Goal: Task Accomplishment & Management: Use online tool/utility

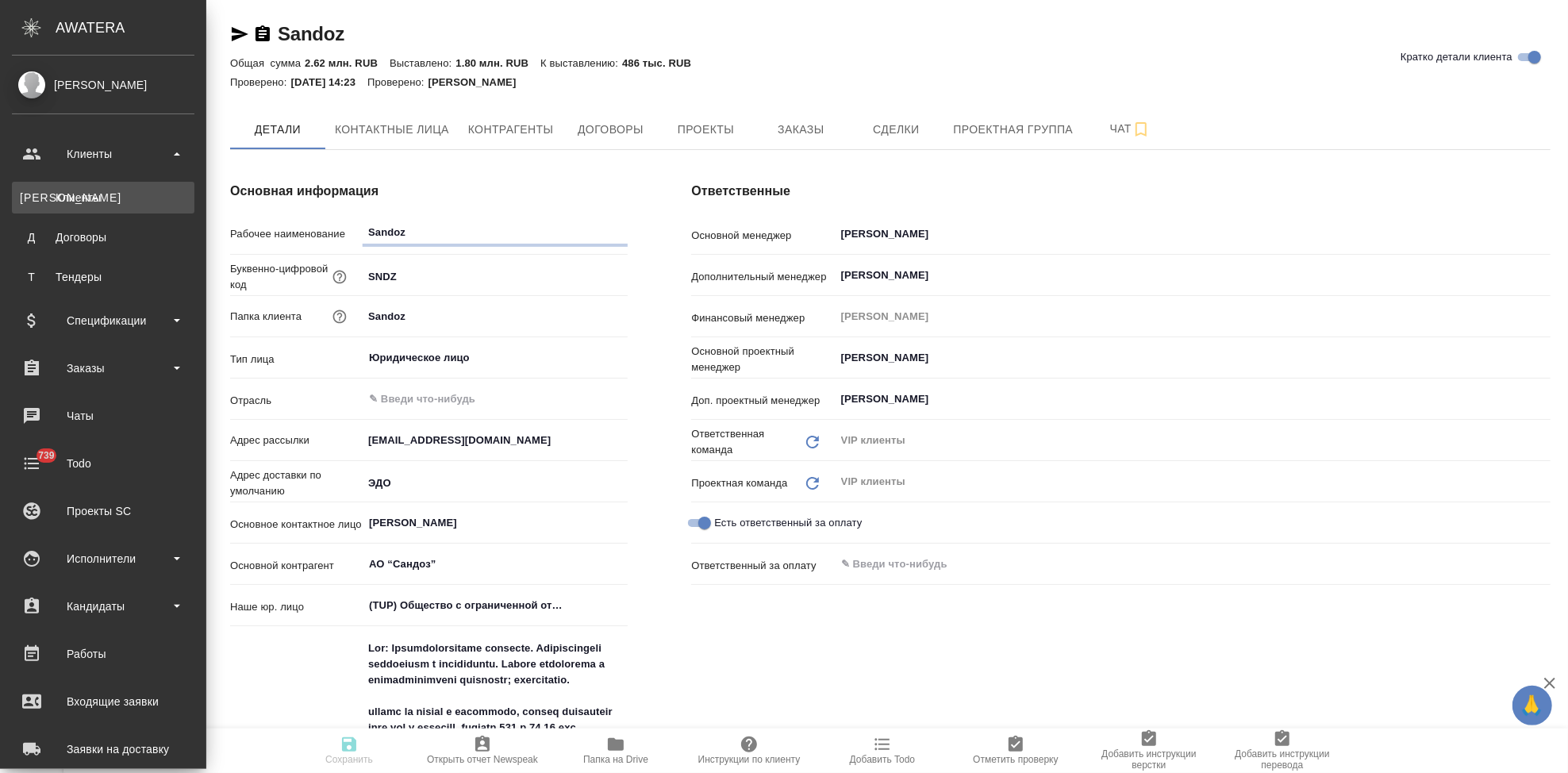
click at [64, 199] on div "Клиенты" at bounding box center [103, 197] width 166 height 16
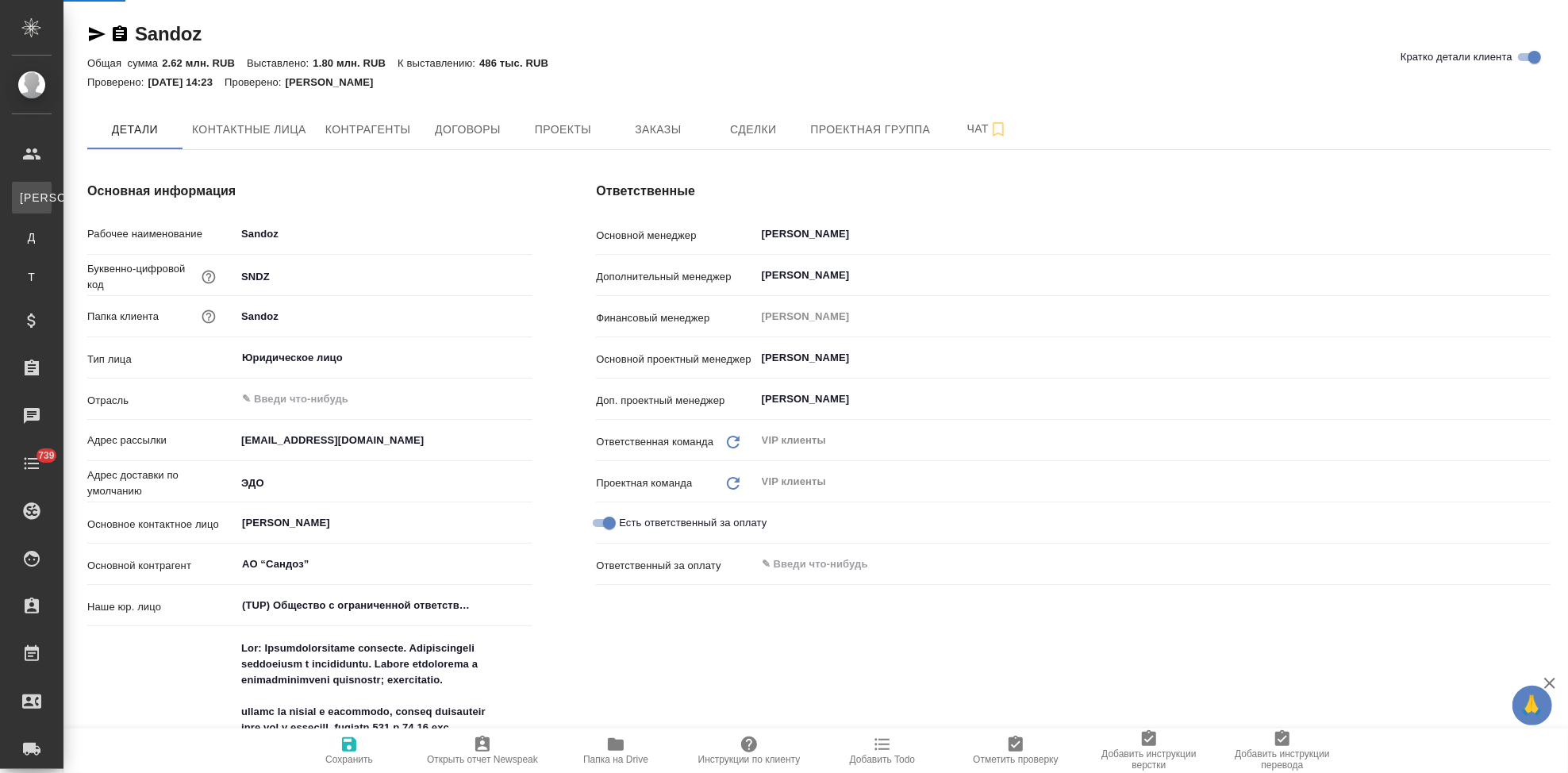
select select "RU"
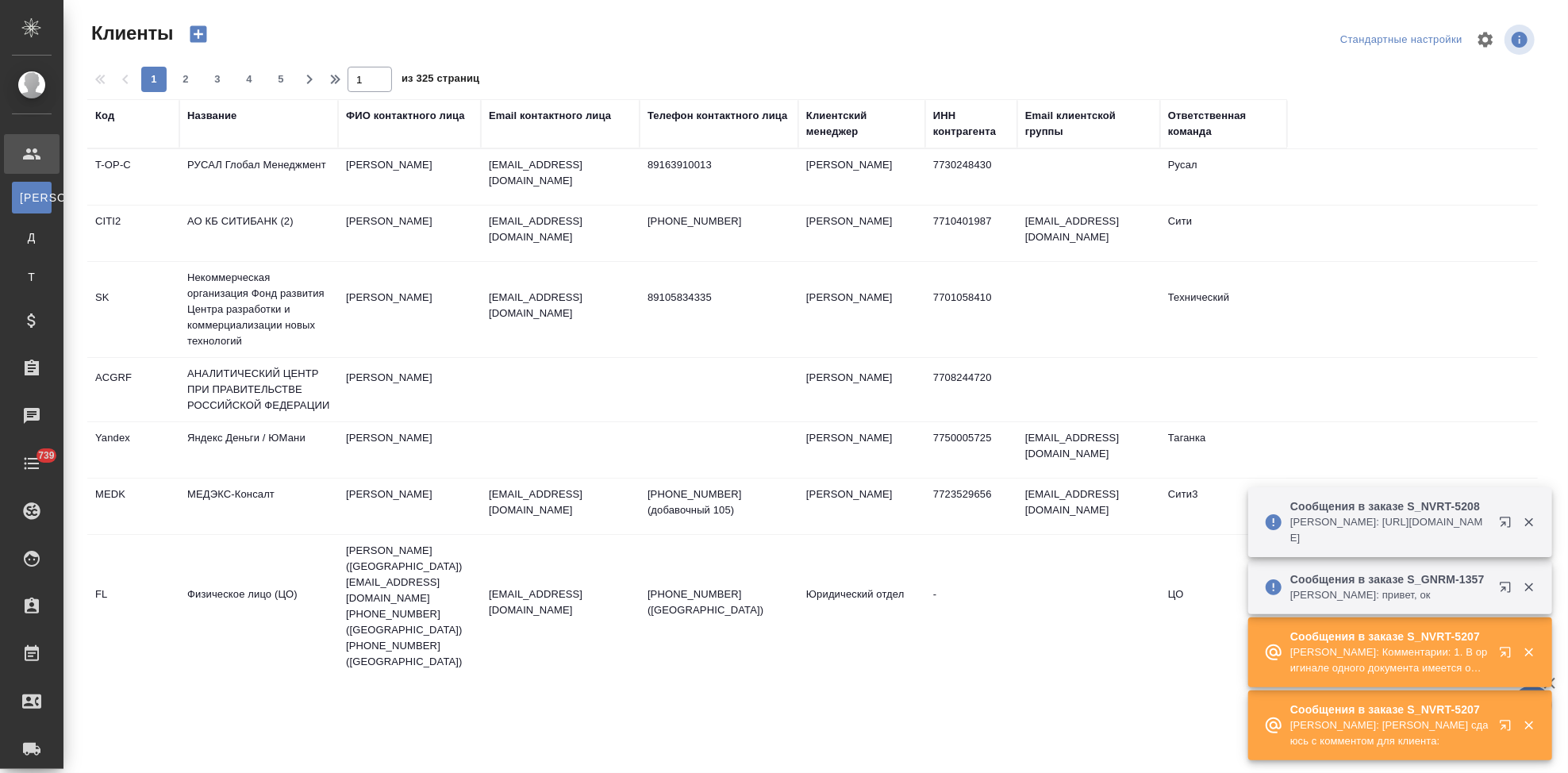
click at [1504, 721] on icon "button" at bounding box center [1508, 728] width 19 height 19
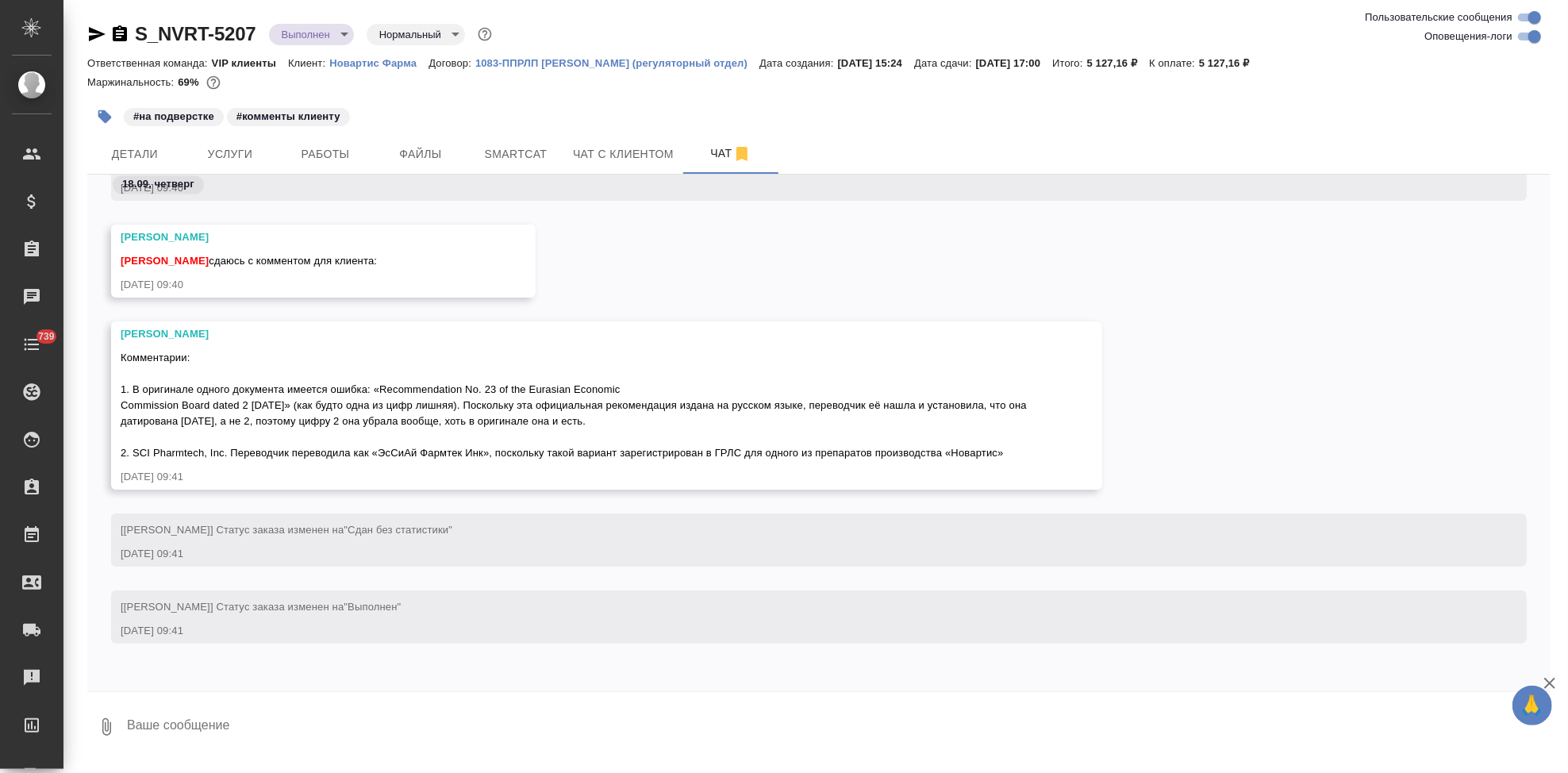
scroll to position [62814, 0]
click at [247, 714] on textarea at bounding box center [838, 727] width 1425 height 54
type textarea "спасибо, слаю \"
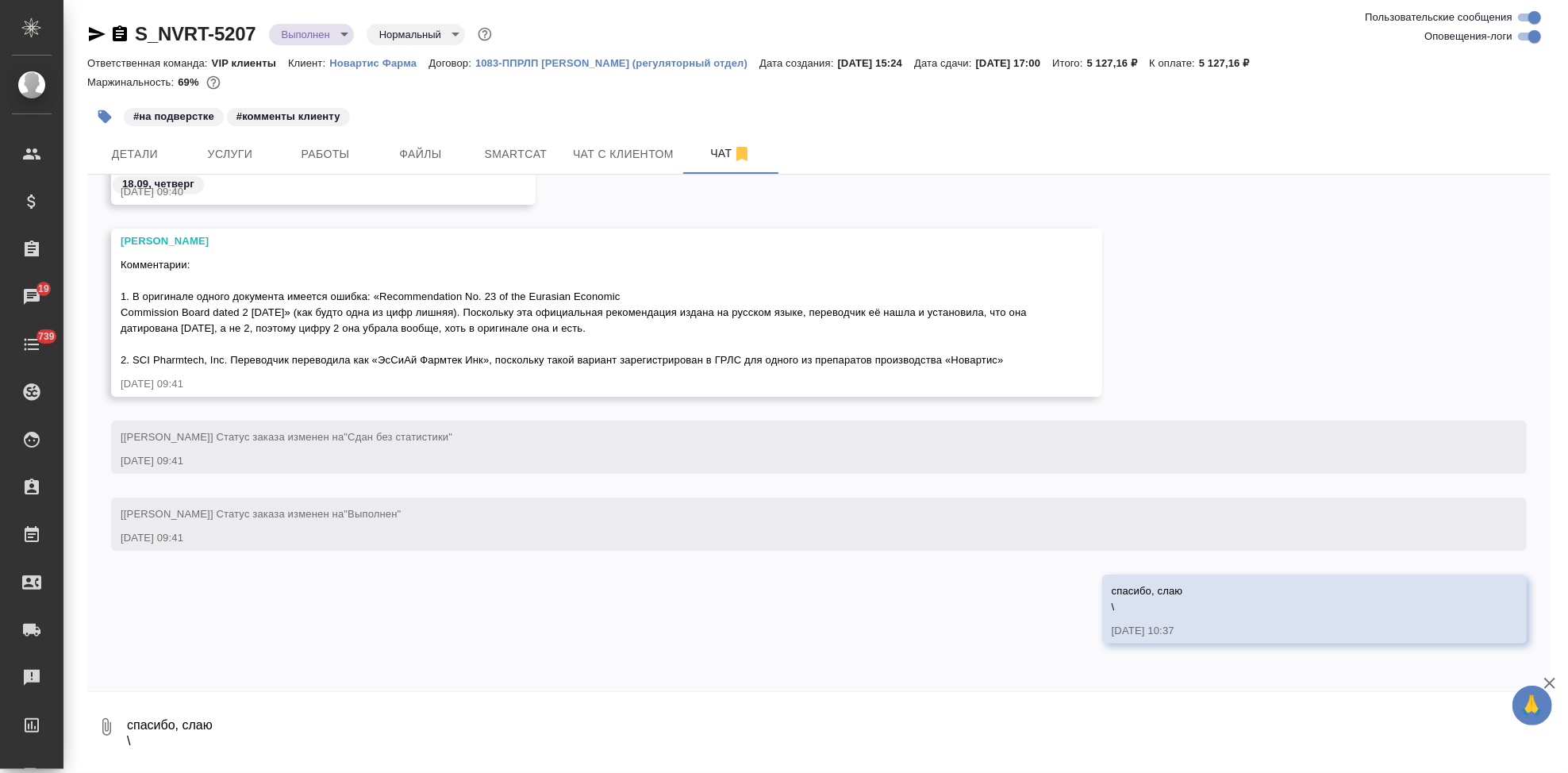
scroll to position [0, 0]
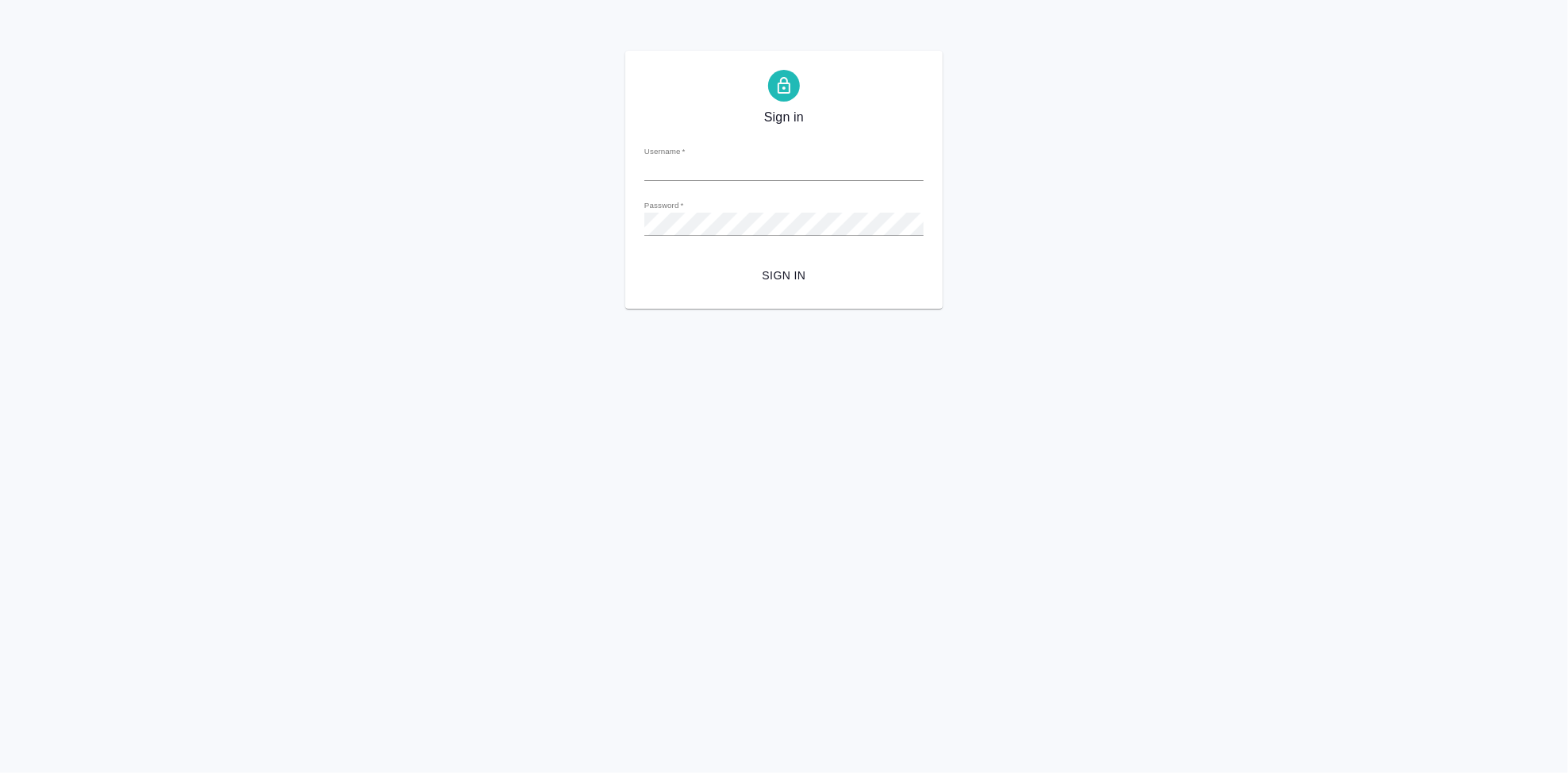
type input "[EMAIL_ADDRESS][DOMAIN_NAME]"
click at [776, 267] on span "Sign in" at bounding box center [784, 276] width 254 height 20
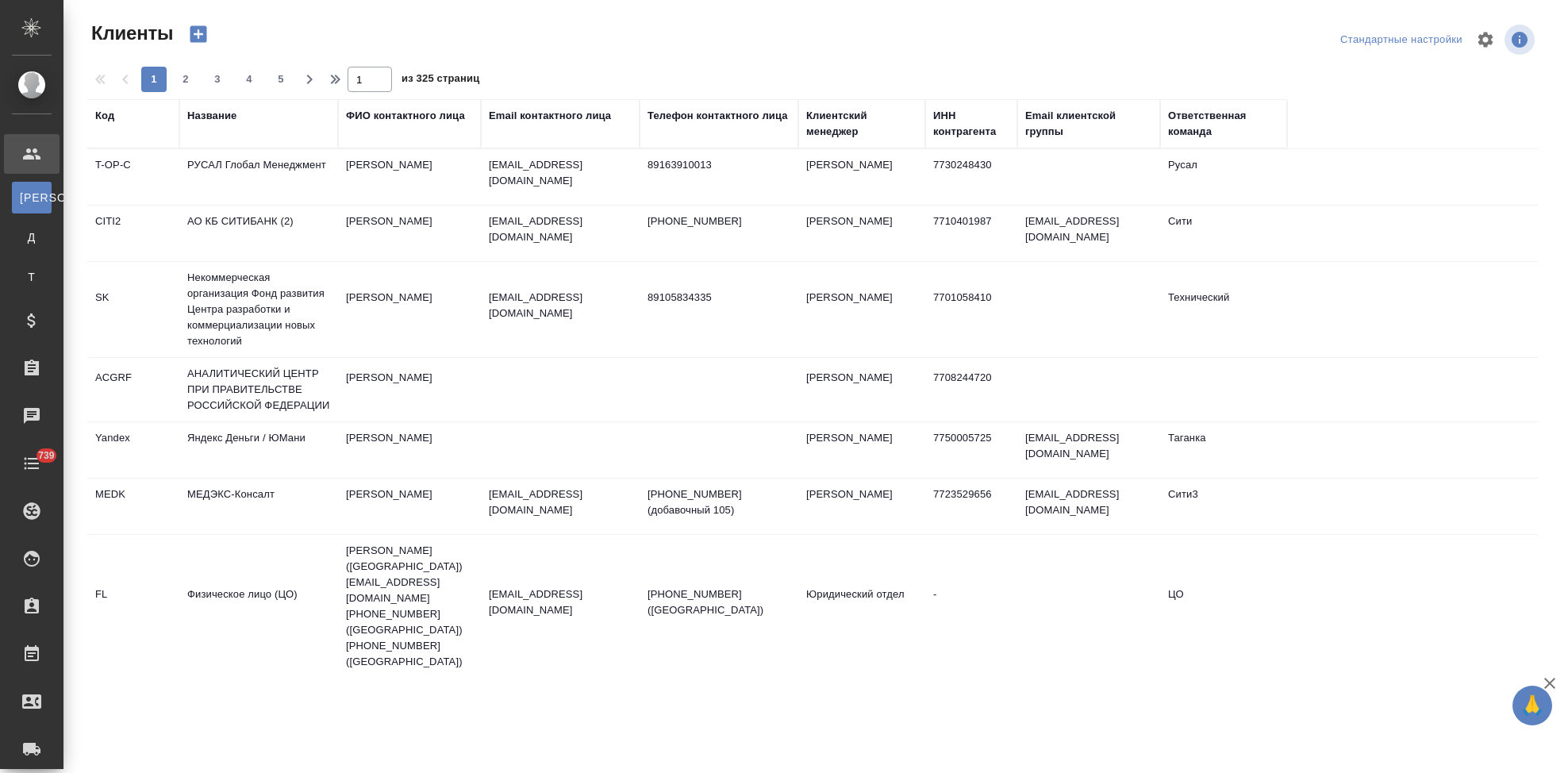
select select "RU"
click at [29, 423] on div "Чаты" at bounding box center [12, 415] width 39 height 23
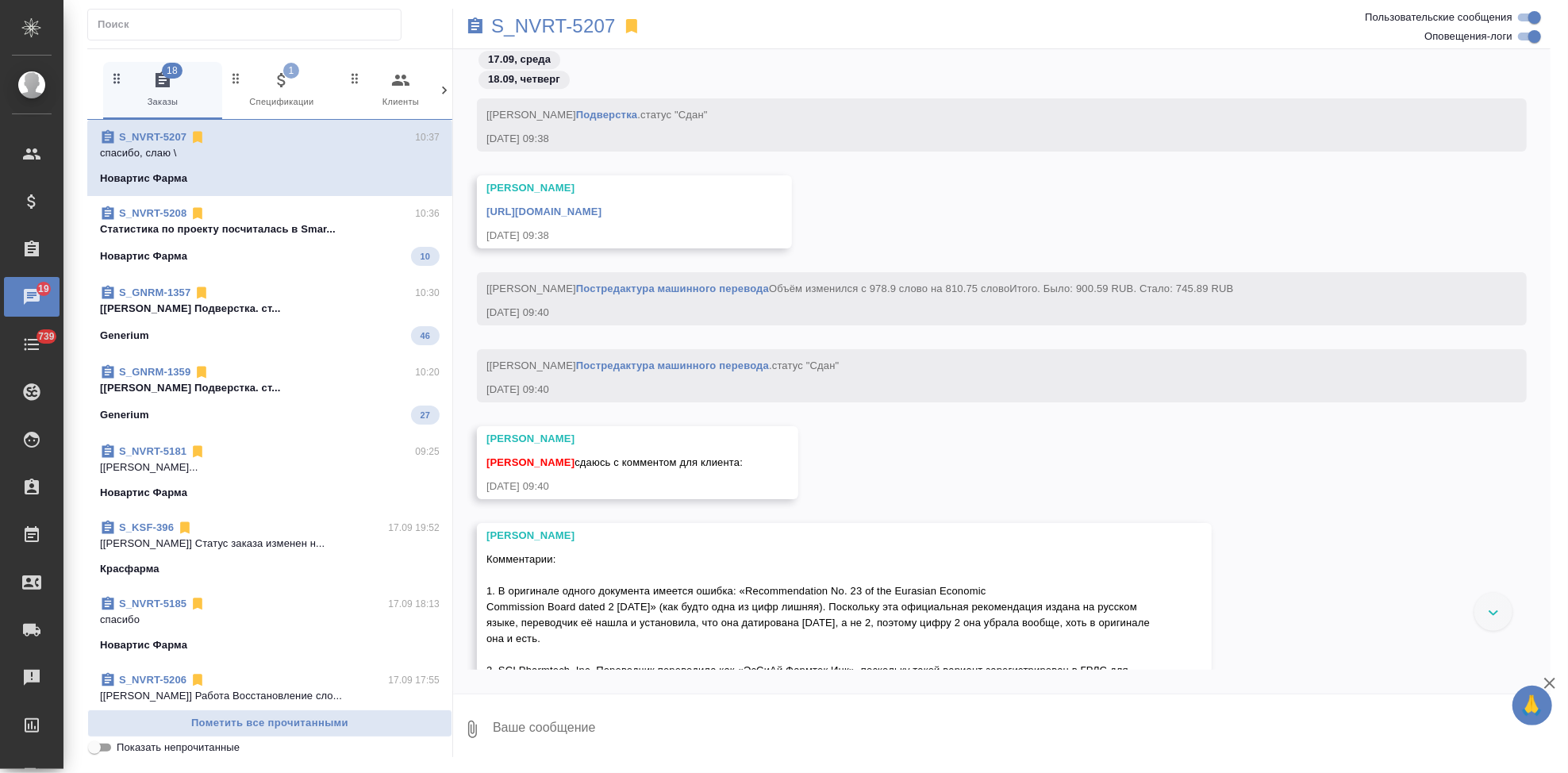
scroll to position [54731, 0]
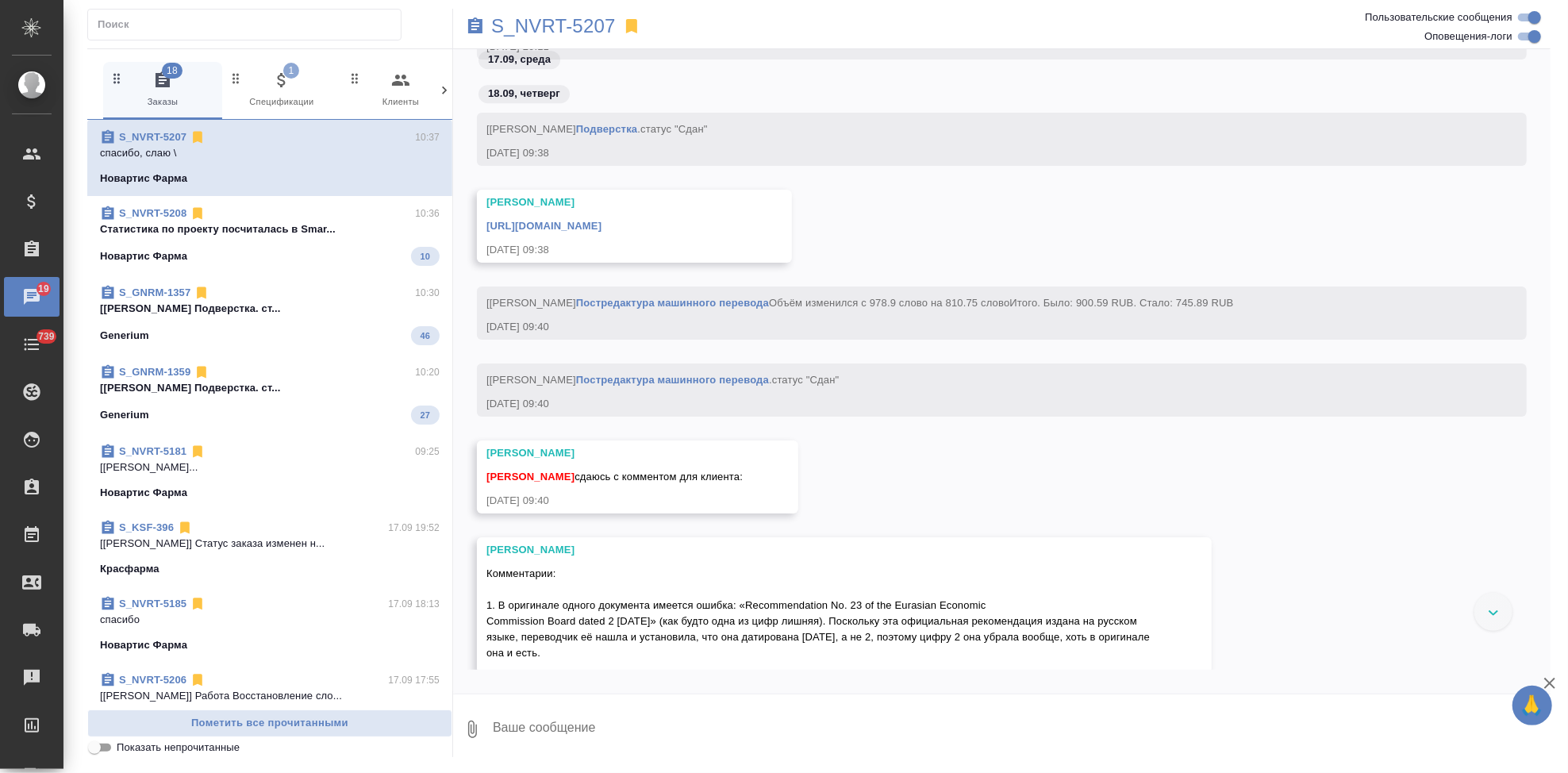
click at [601, 225] on link "https://drive.awatera.com/apps/files/files/10376802?dir=/Shares/Novartos_Pharma…" at bounding box center [544, 226] width 115 height 12
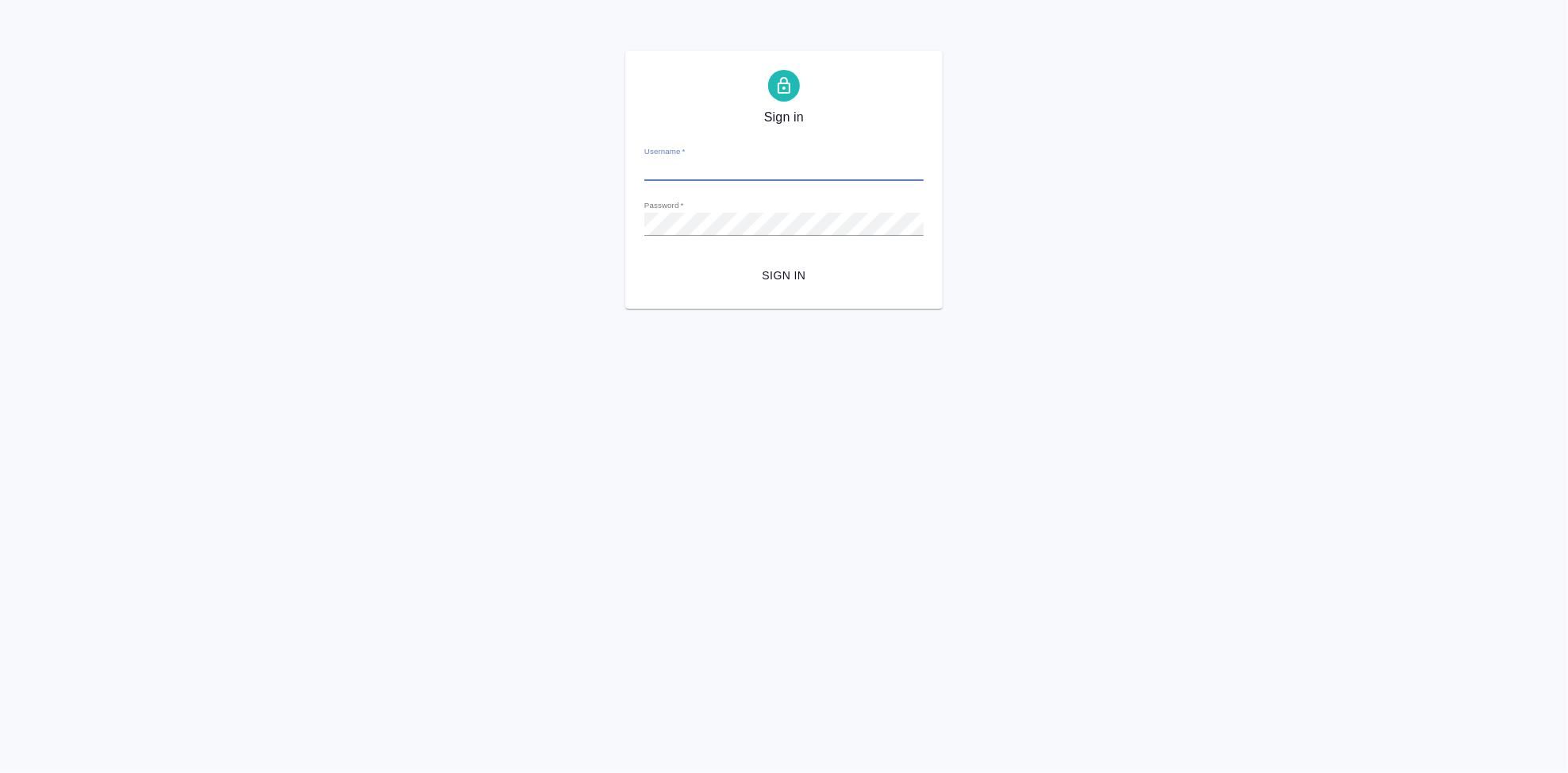
type input "[EMAIL_ADDRESS][DOMAIN_NAME]"
click at [790, 268] on span "Sign in" at bounding box center [784, 276] width 254 height 20
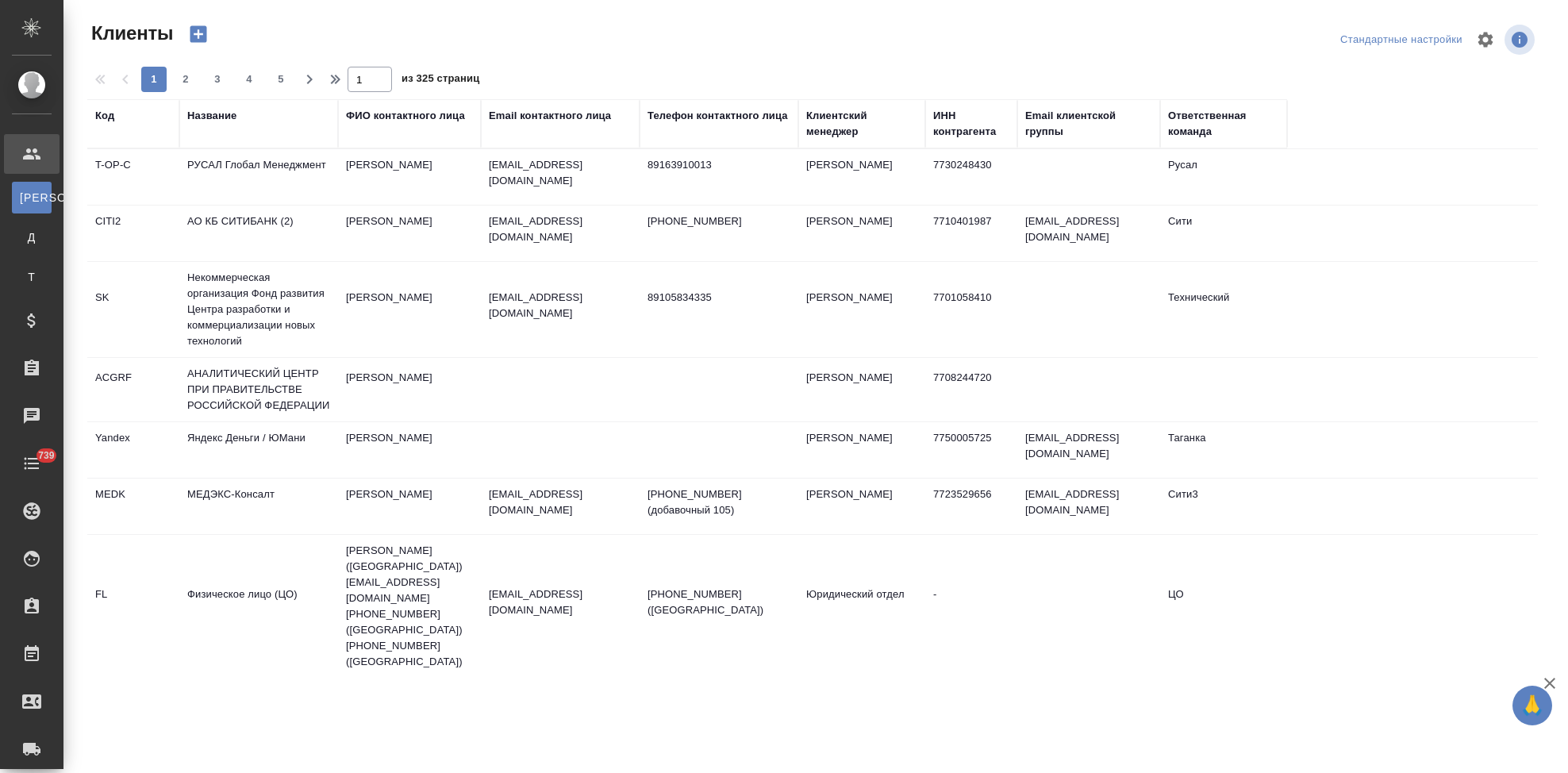
select select "RU"
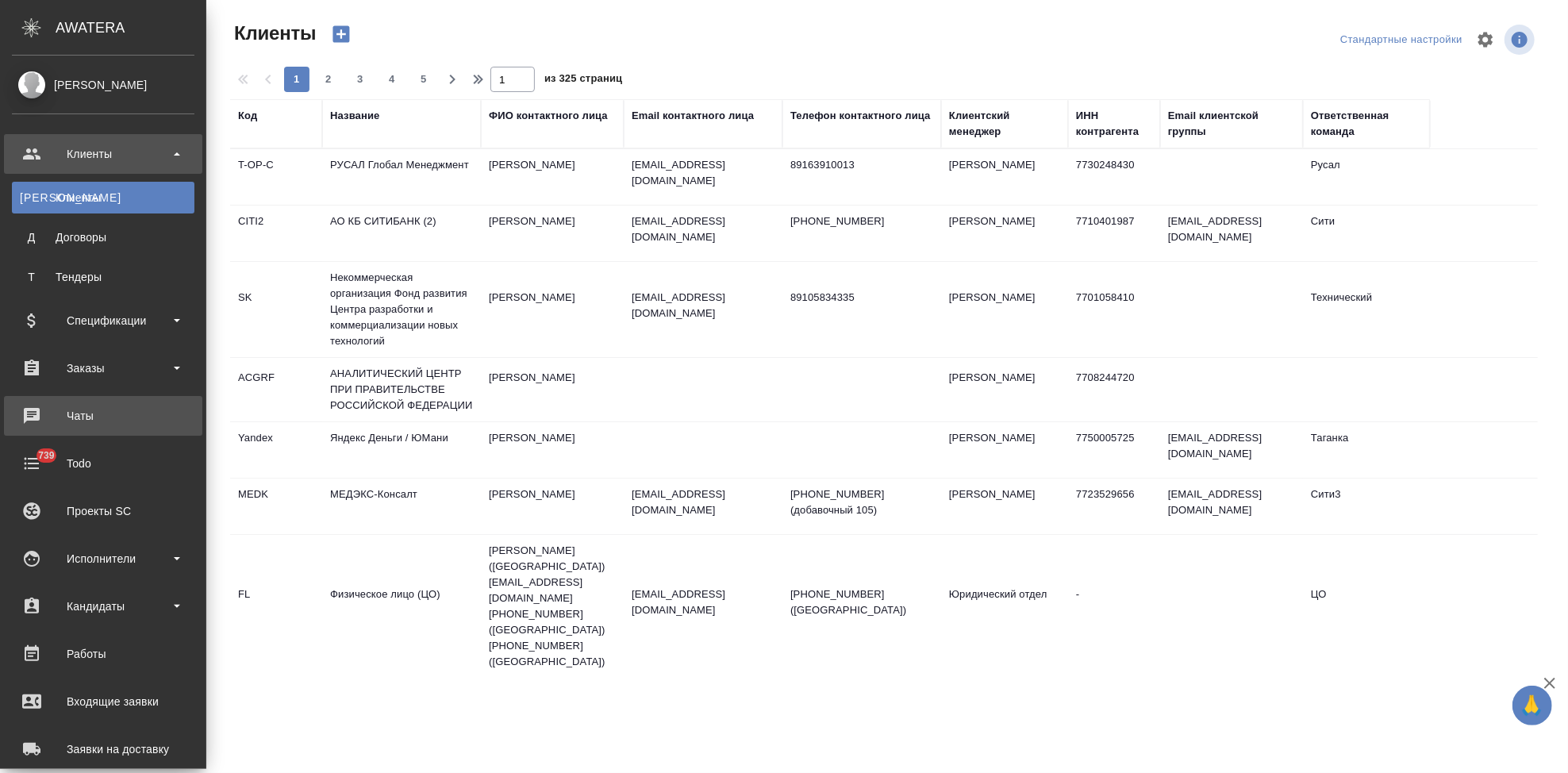
click at [94, 413] on div "Чаты" at bounding box center [103, 415] width 182 height 23
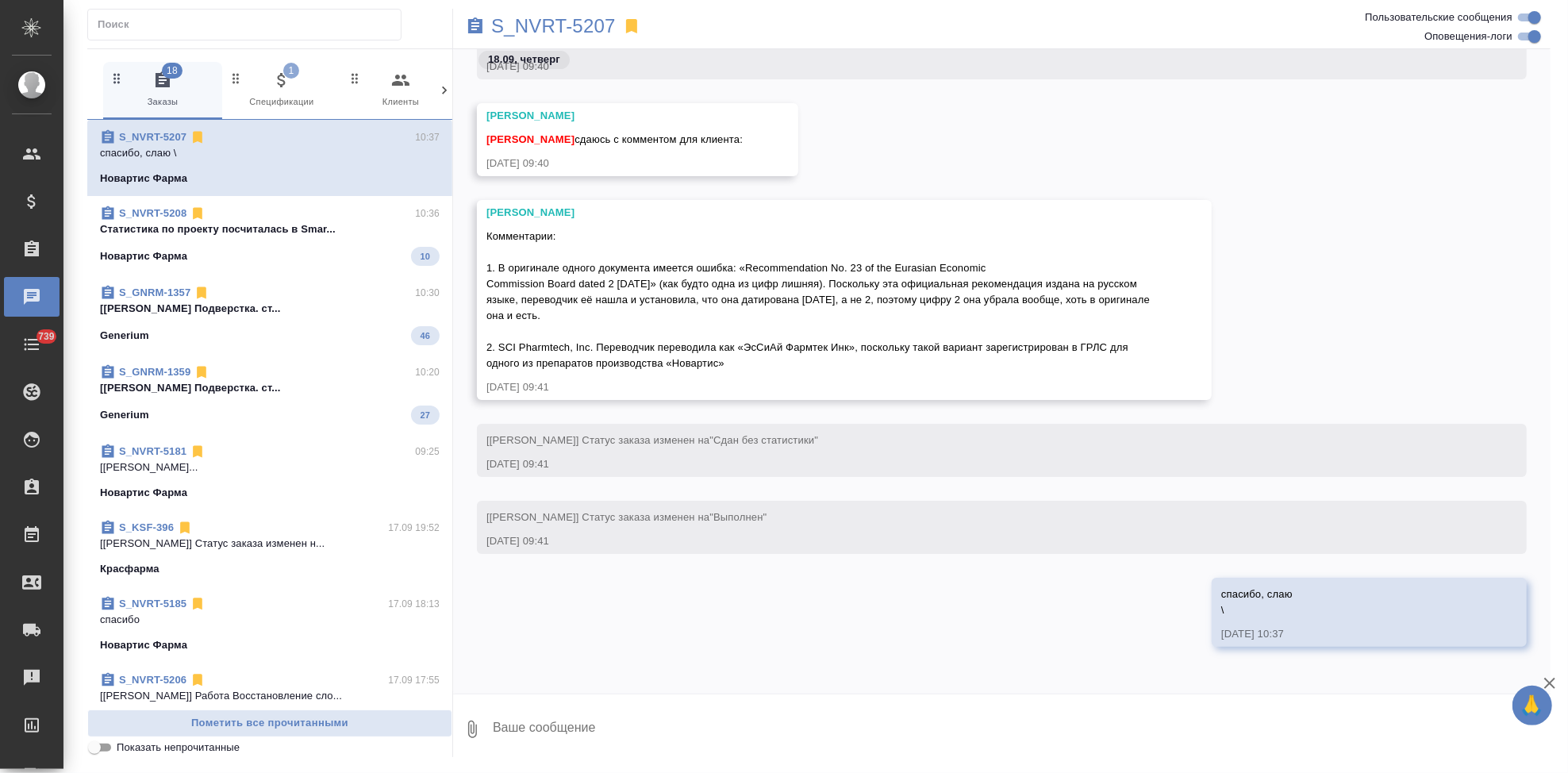
scroll to position [64905, 0]
click at [485, 234] on div "Грабко Мария Комментарии: 1. В оригинале одного документа имеется ошибка: «Reco…" at bounding box center [844, 299] width 734 height 200
drag, startPoint x: 490, startPoint y: 233, endPoint x: 785, endPoint y: 365, distance: 323.2
click at [785, 365] on div "Комментарии: 1. В оригинале одного документа имеется ошибка: «Recommendation No…" at bounding box center [821, 298] width 670 height 147
copy span "омментарии: 1. В оригинале одного документа имеется ошибка: «Recommendation No.…"
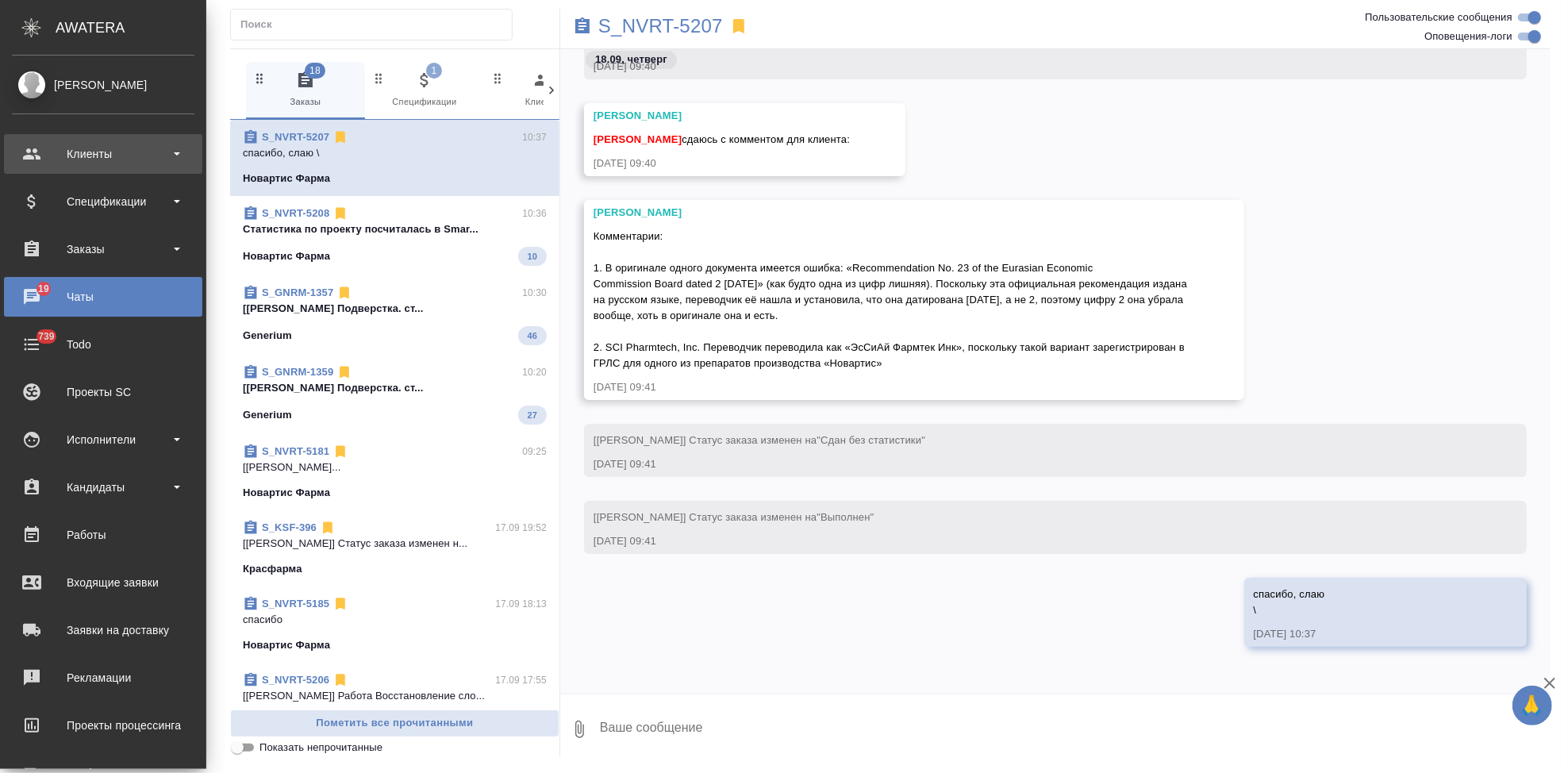
click at [94, 154] on div "Клиенты" at bounding box center [103, 154] width 182 height 23
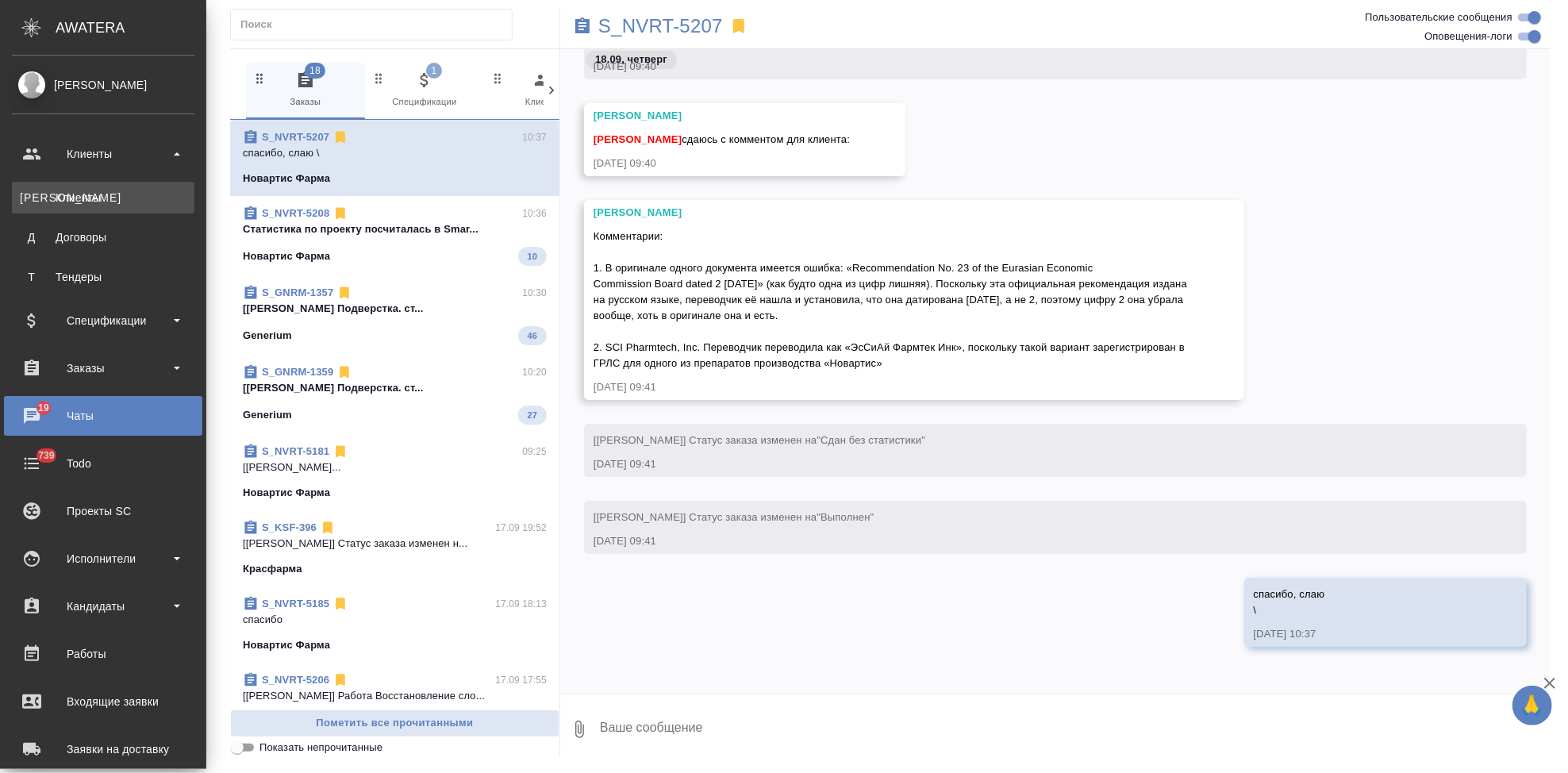
click at [92, 201] on div "Клиенты" at bounding box center [103, 197] width 166 height 16
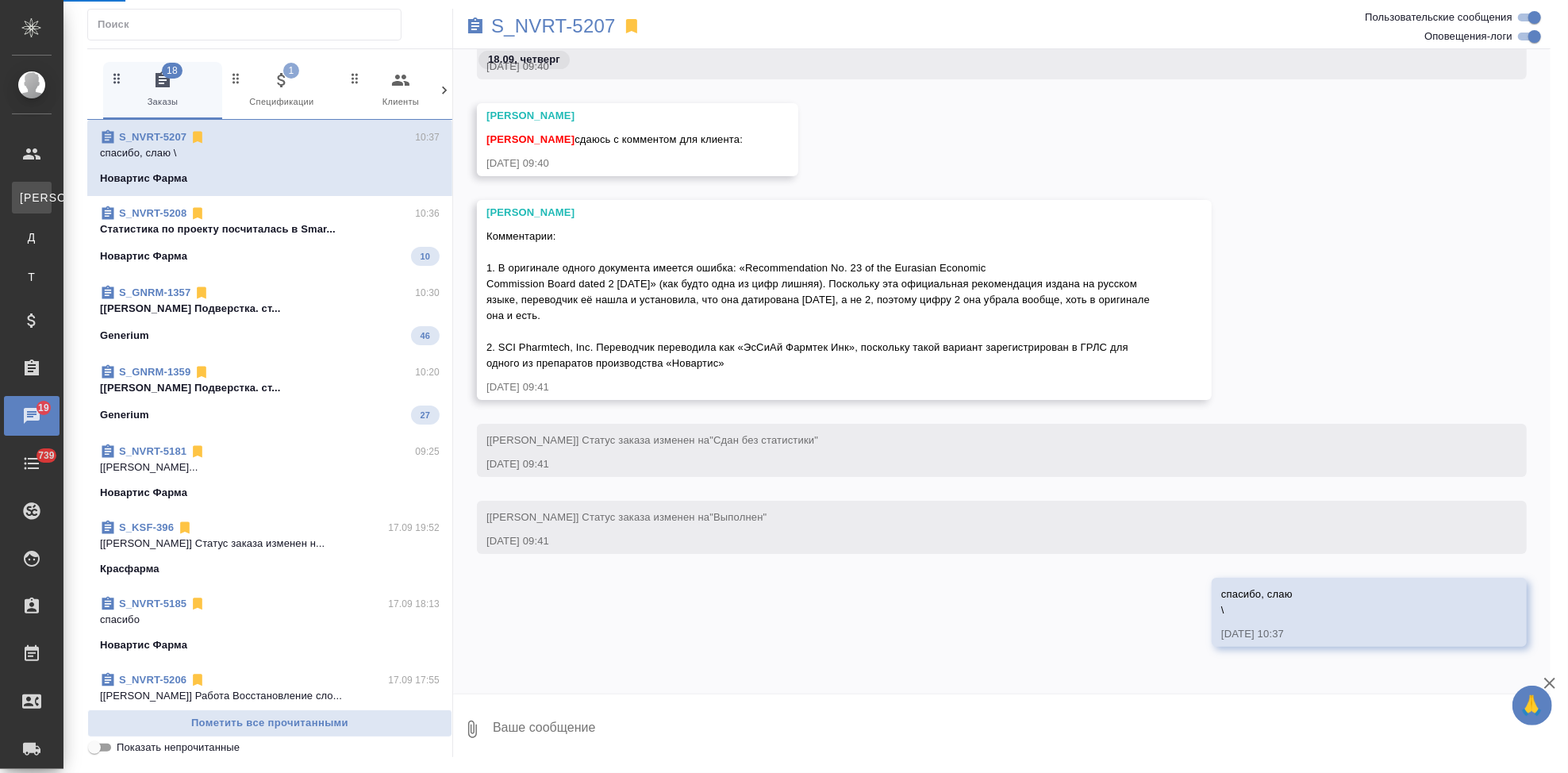
select select "RU"
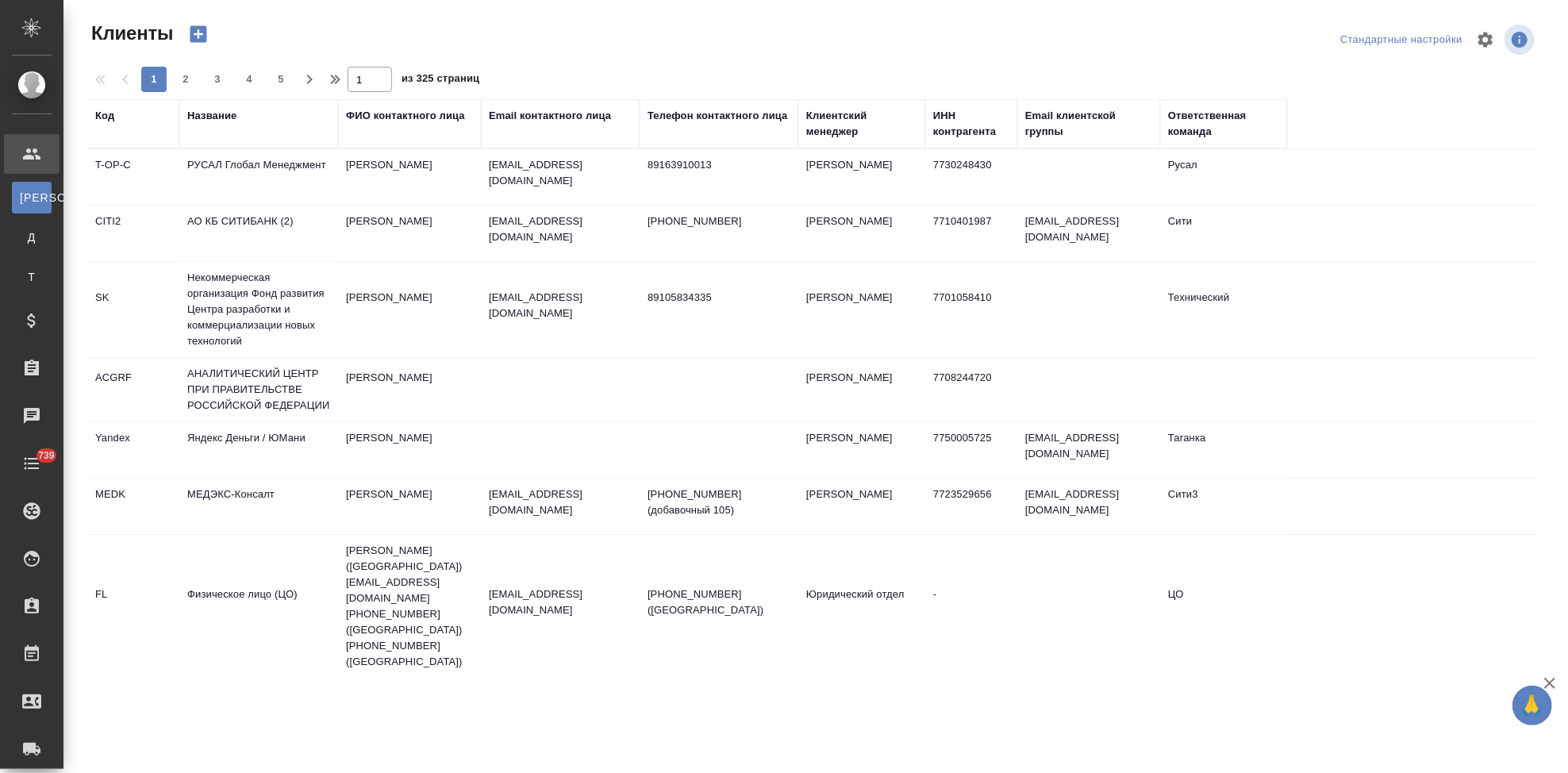
click at [106, 113] on div "Код" at bounding box center [104, 115] width 19 height 16
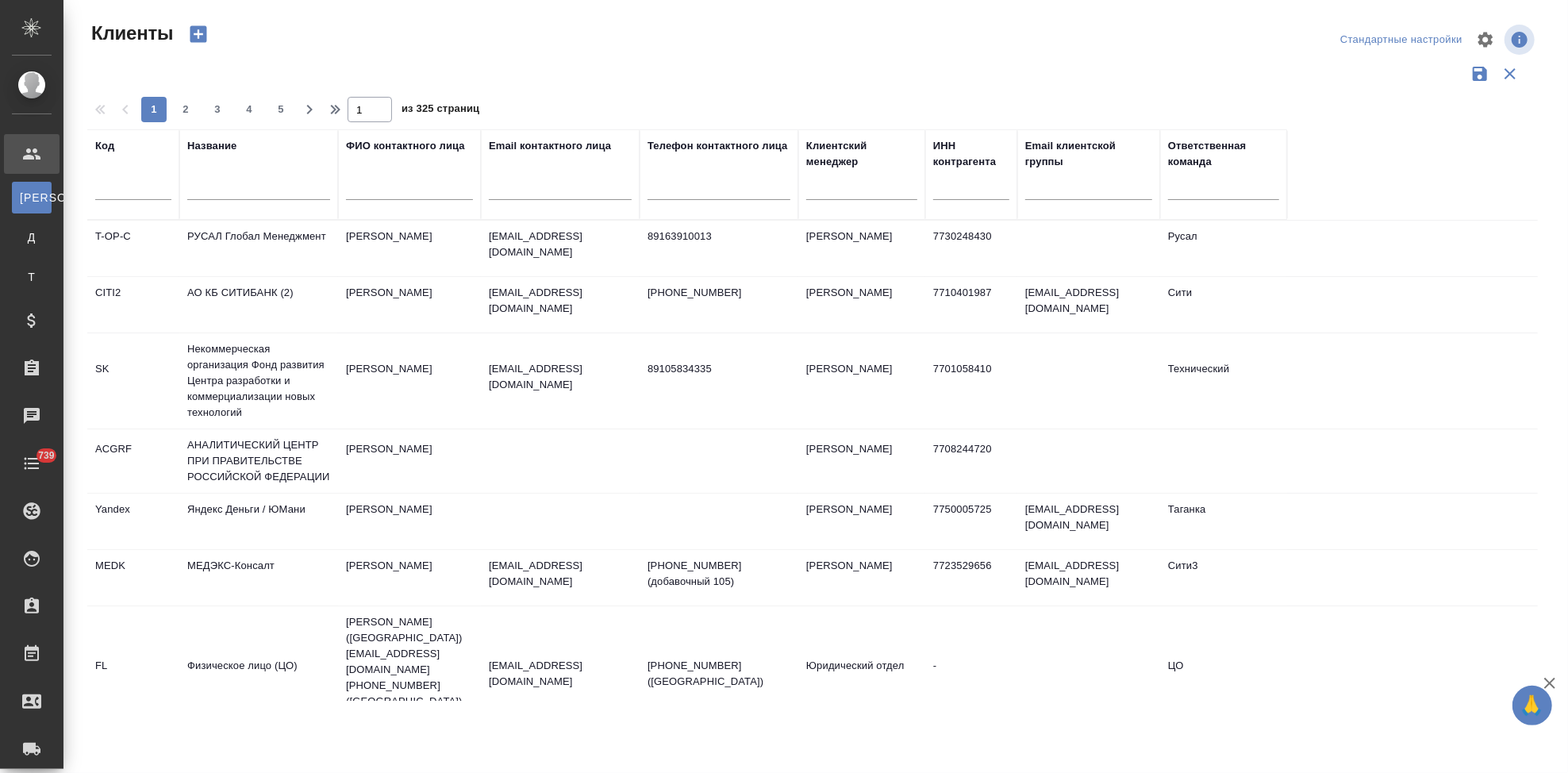
click at [116, 191] on input "text" at bounding box center [133, 191] width 76 height 20
type input "л"
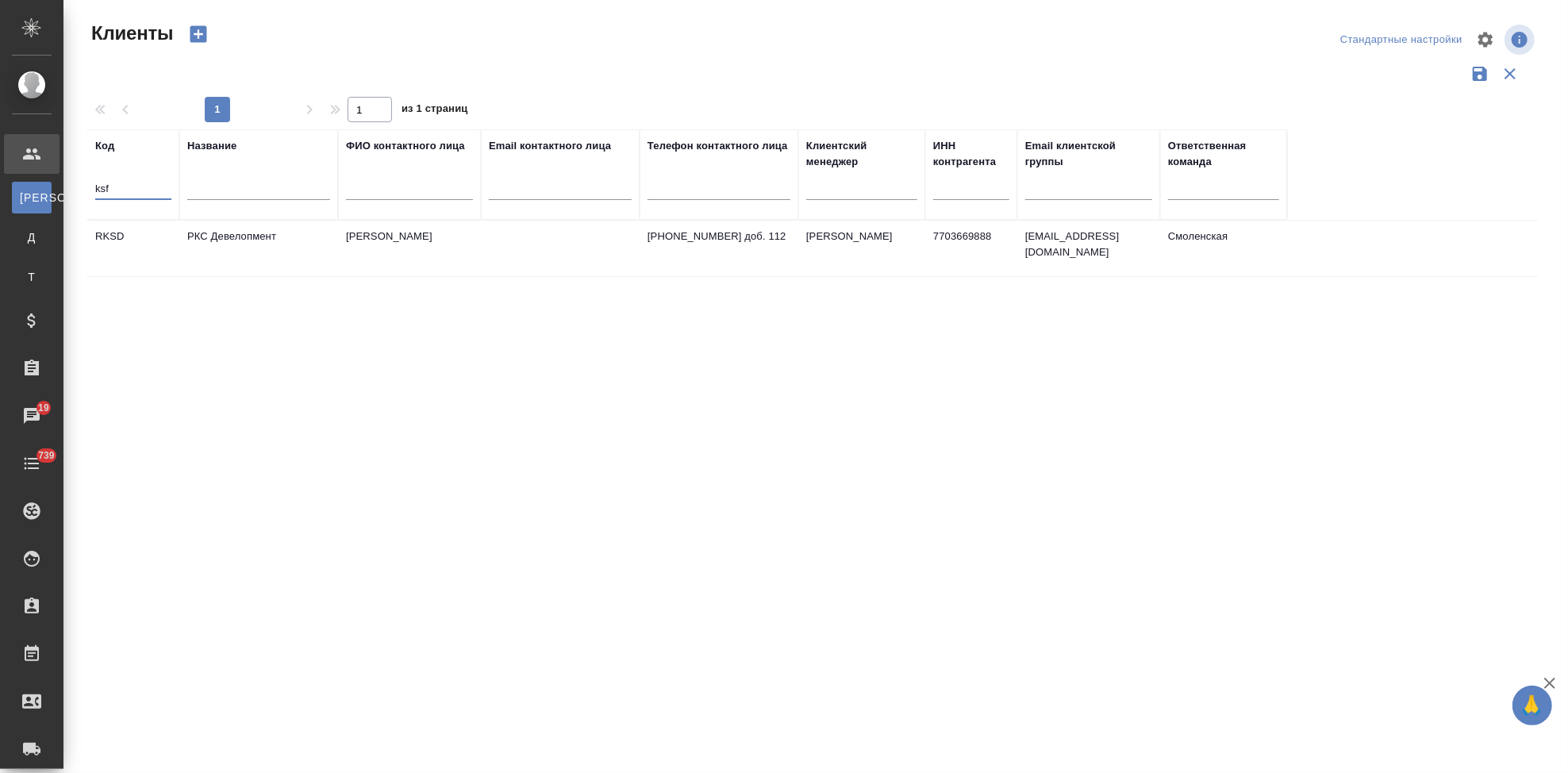
type input "ksf"
click at [356, 240] on td "[PERSON_NAME]" at bounding box center [409, 248] width 143 height 55
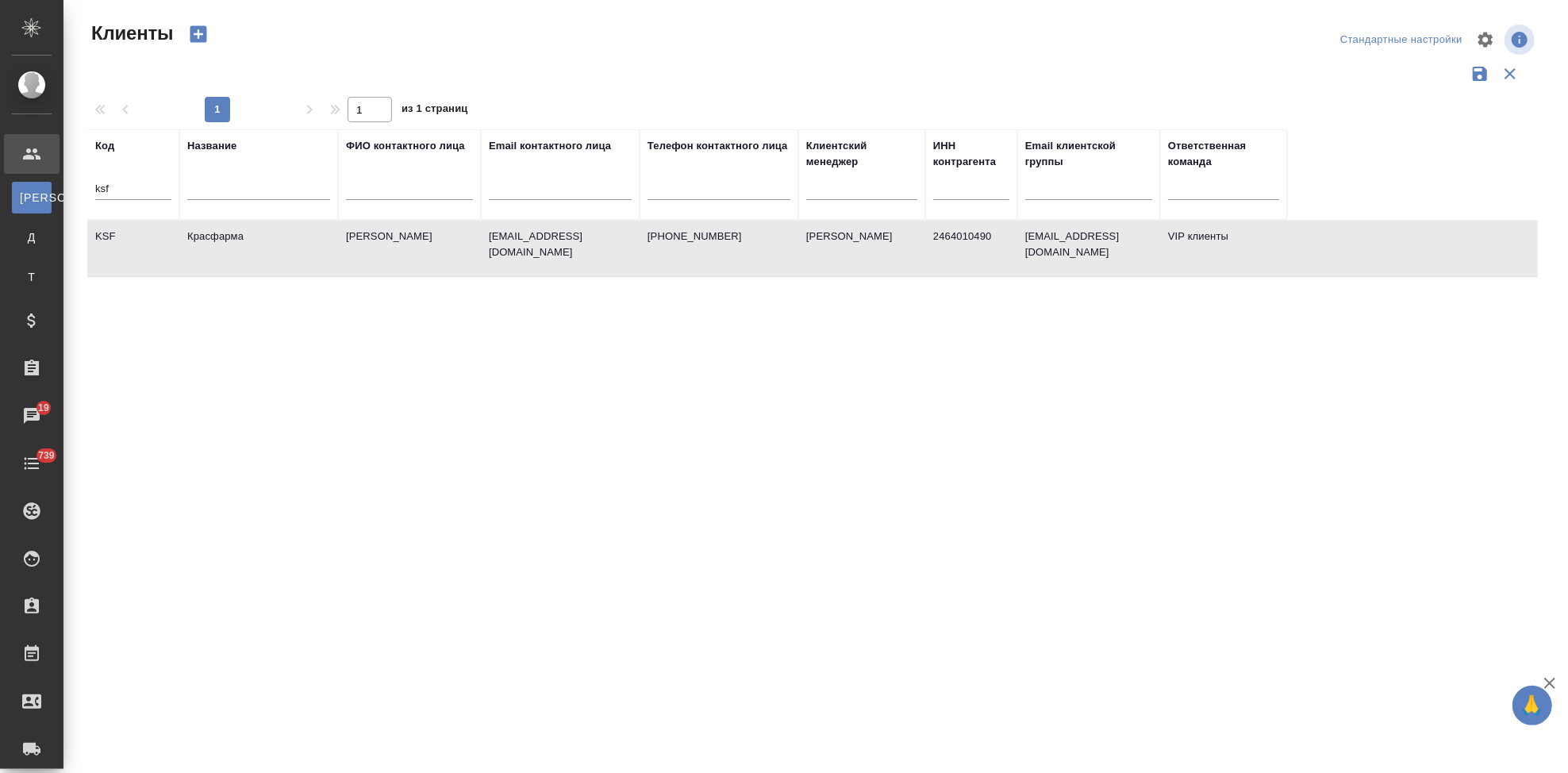
click at [356, 240] on td "[PERSON_NAME]" at bounding box center [409, 248] width 143 height 55
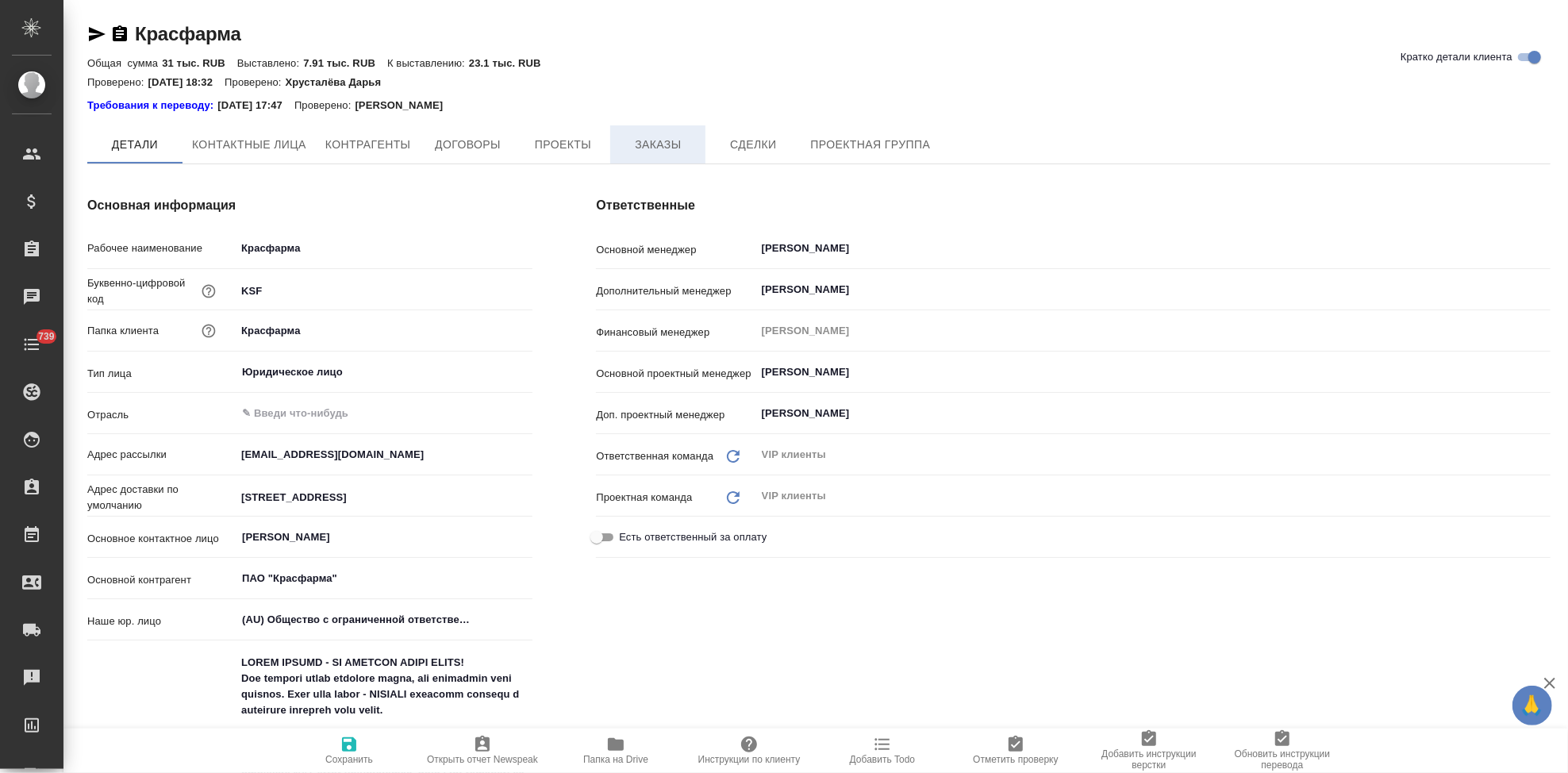
type textarea "x"
click at [639, 142] on span "Заказы" at bounding box center [657, 145] width 76 height 20
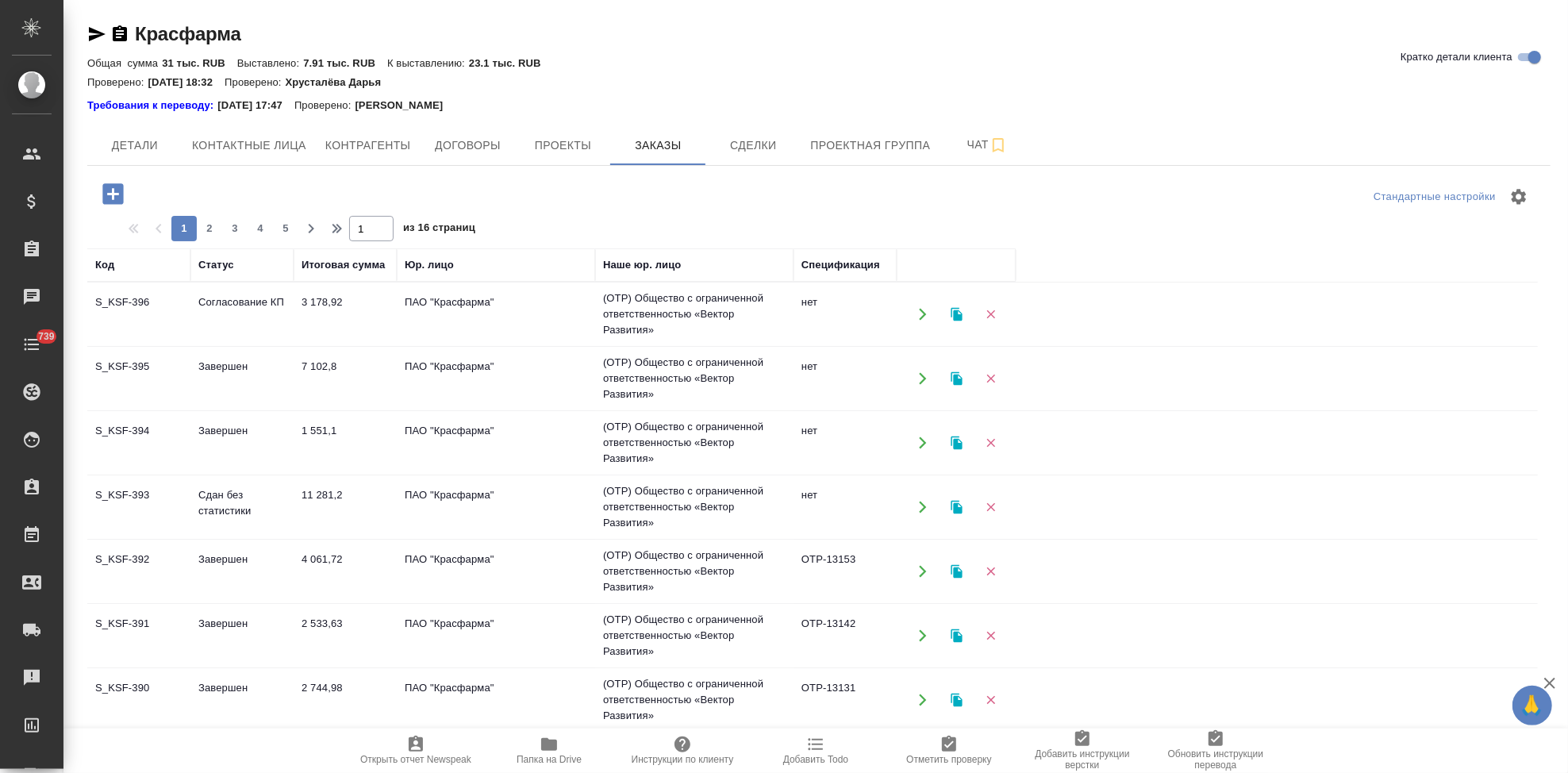
click at [230, 312] on td "Согласование КП" at bounding box center [241, 314] width 103 height 55
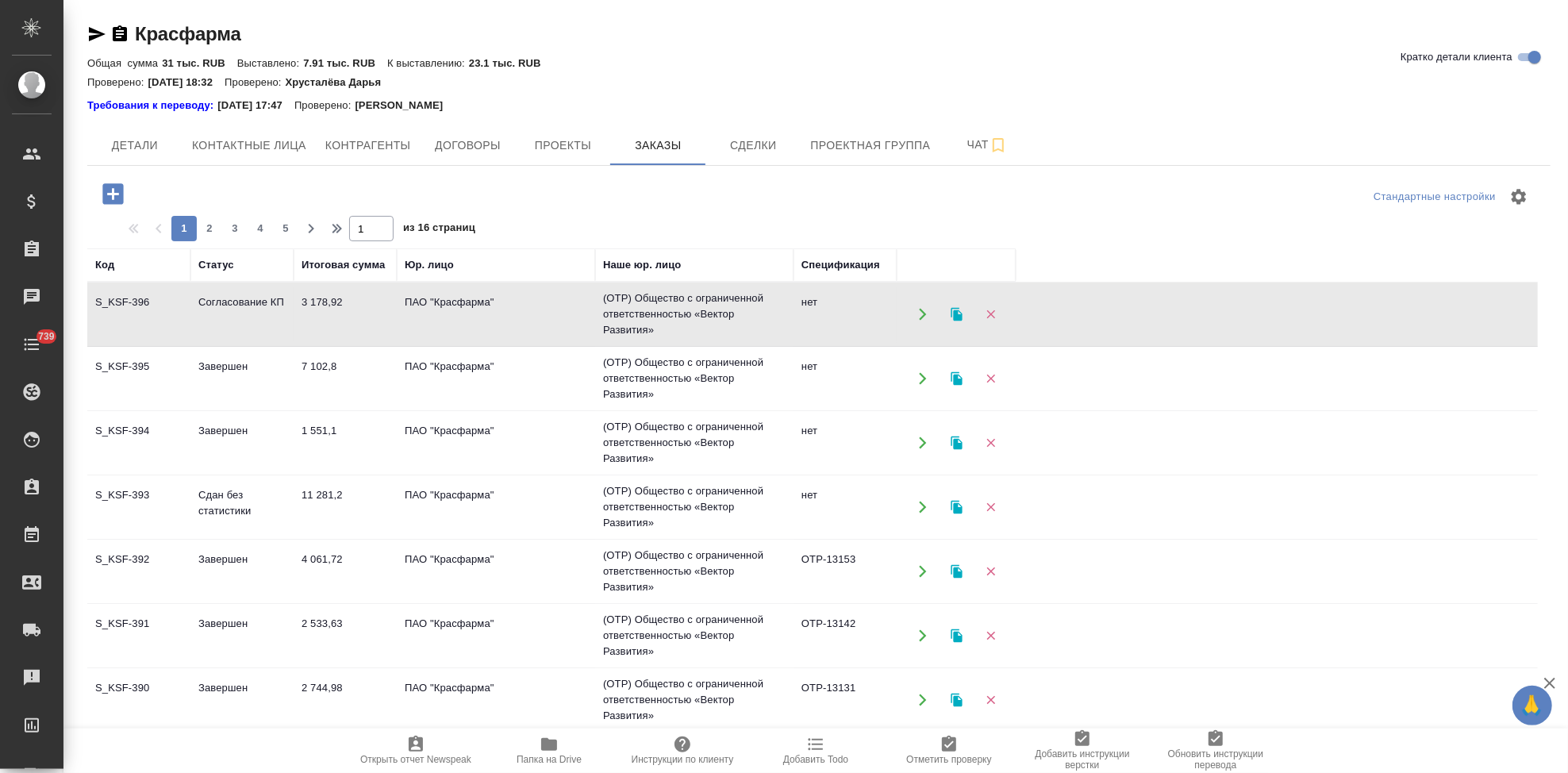
click at [230, 312] on td "Согласование КП" at bounding box center [241, 314] width 103 height 55
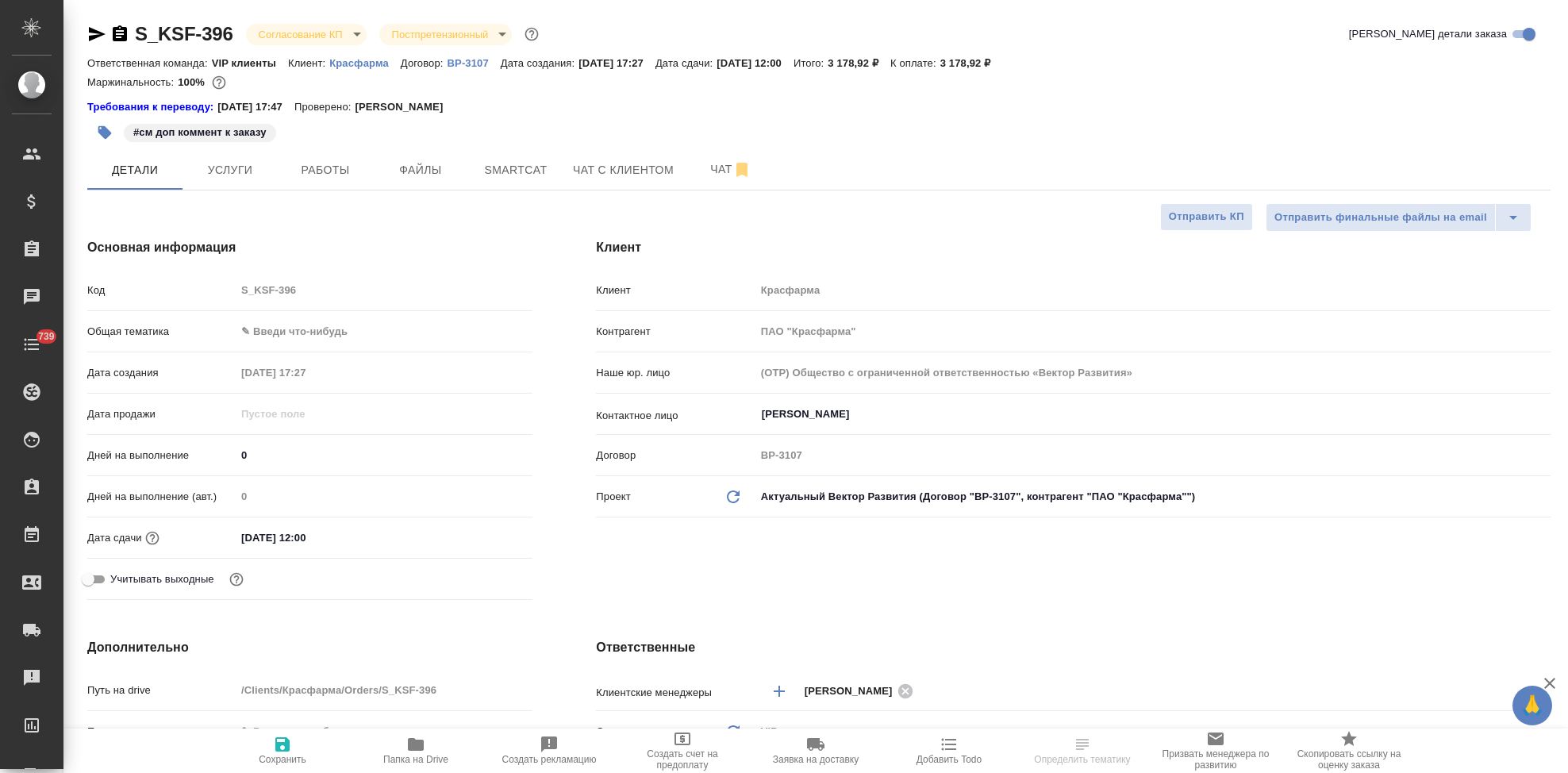
select select "RU"
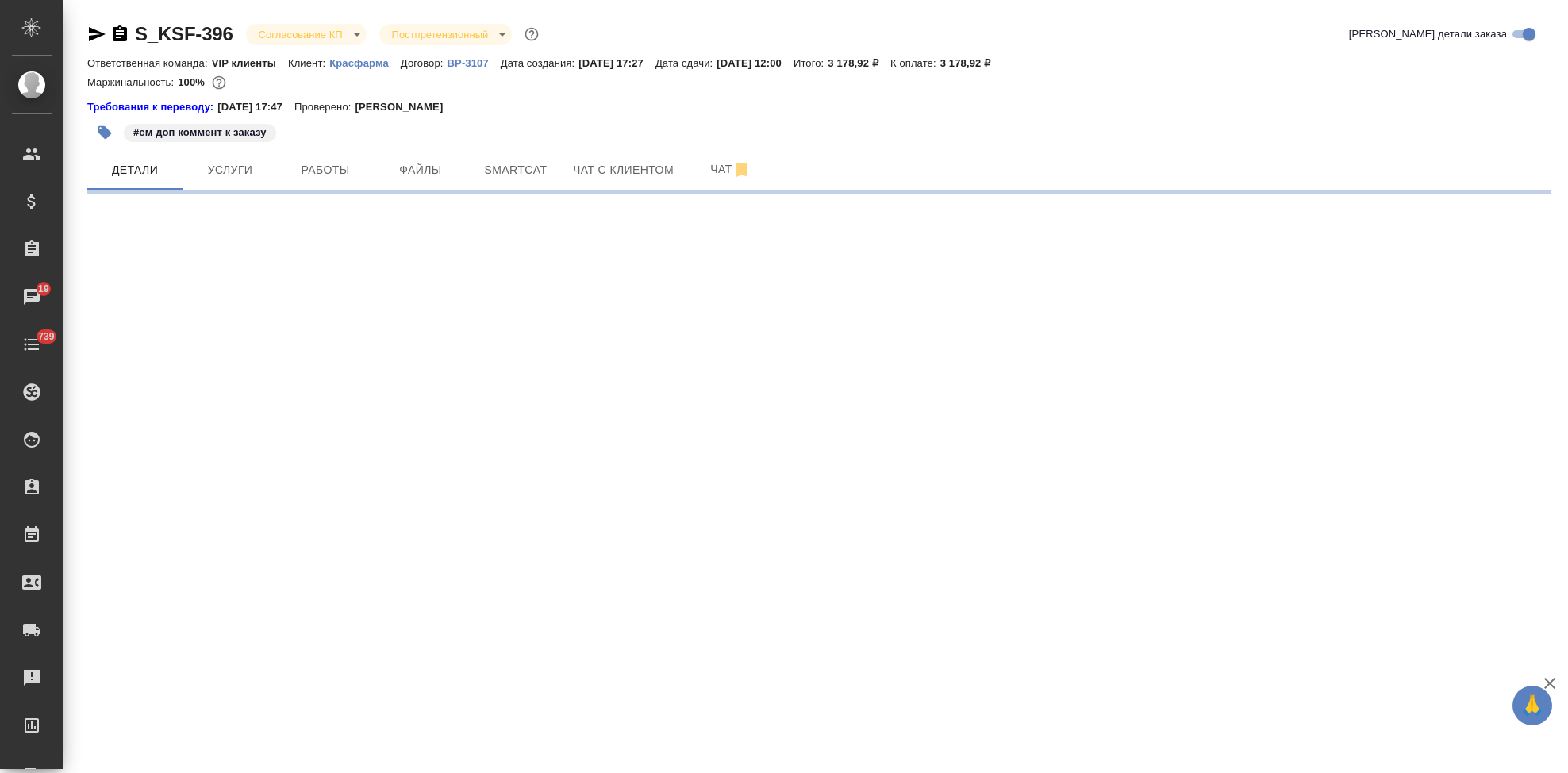
select select "RU"
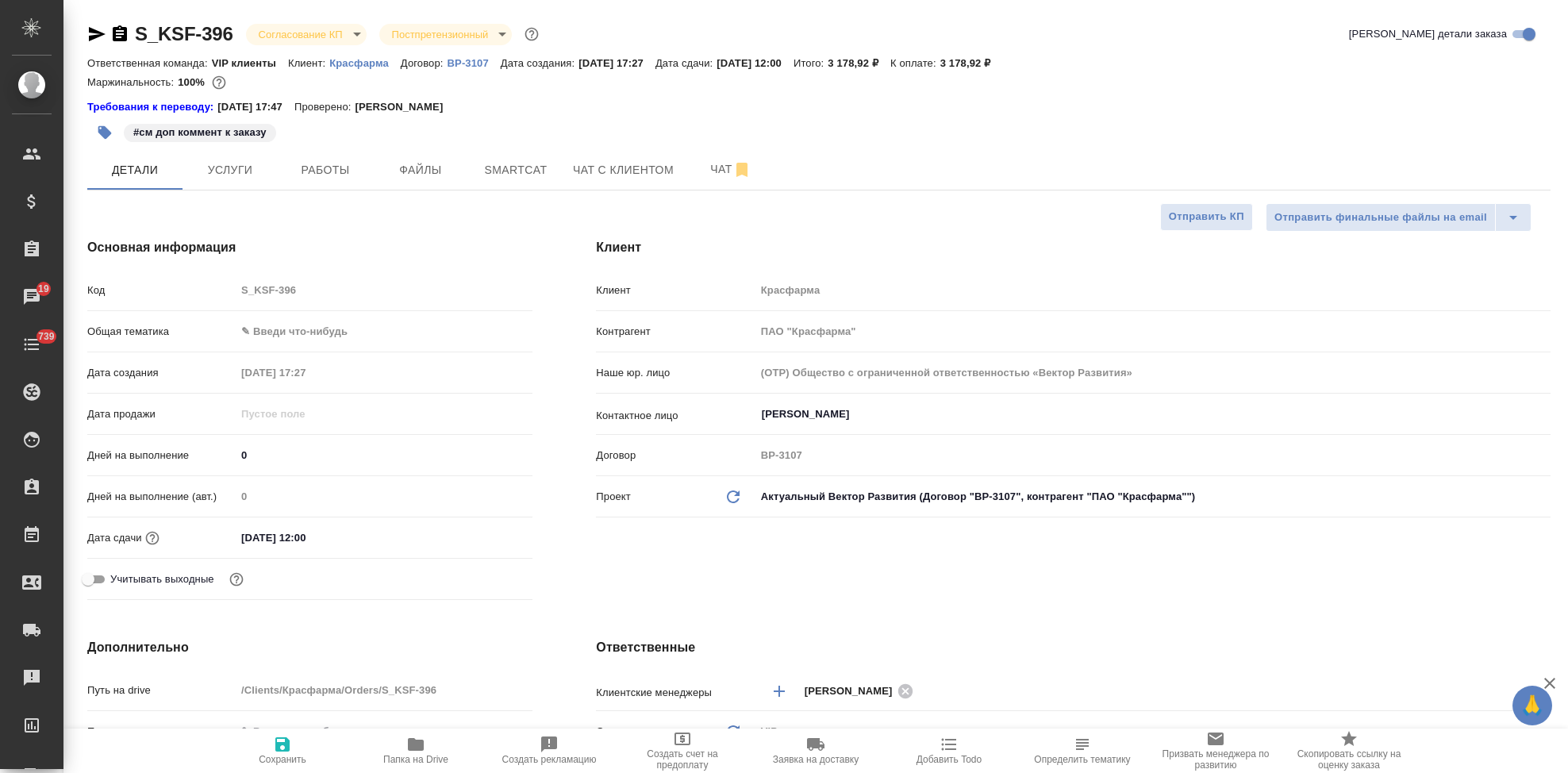
type textarea "x"
click at [429, 163] on span "Файлы" at bounding box center [420, 170] width 76 height 20
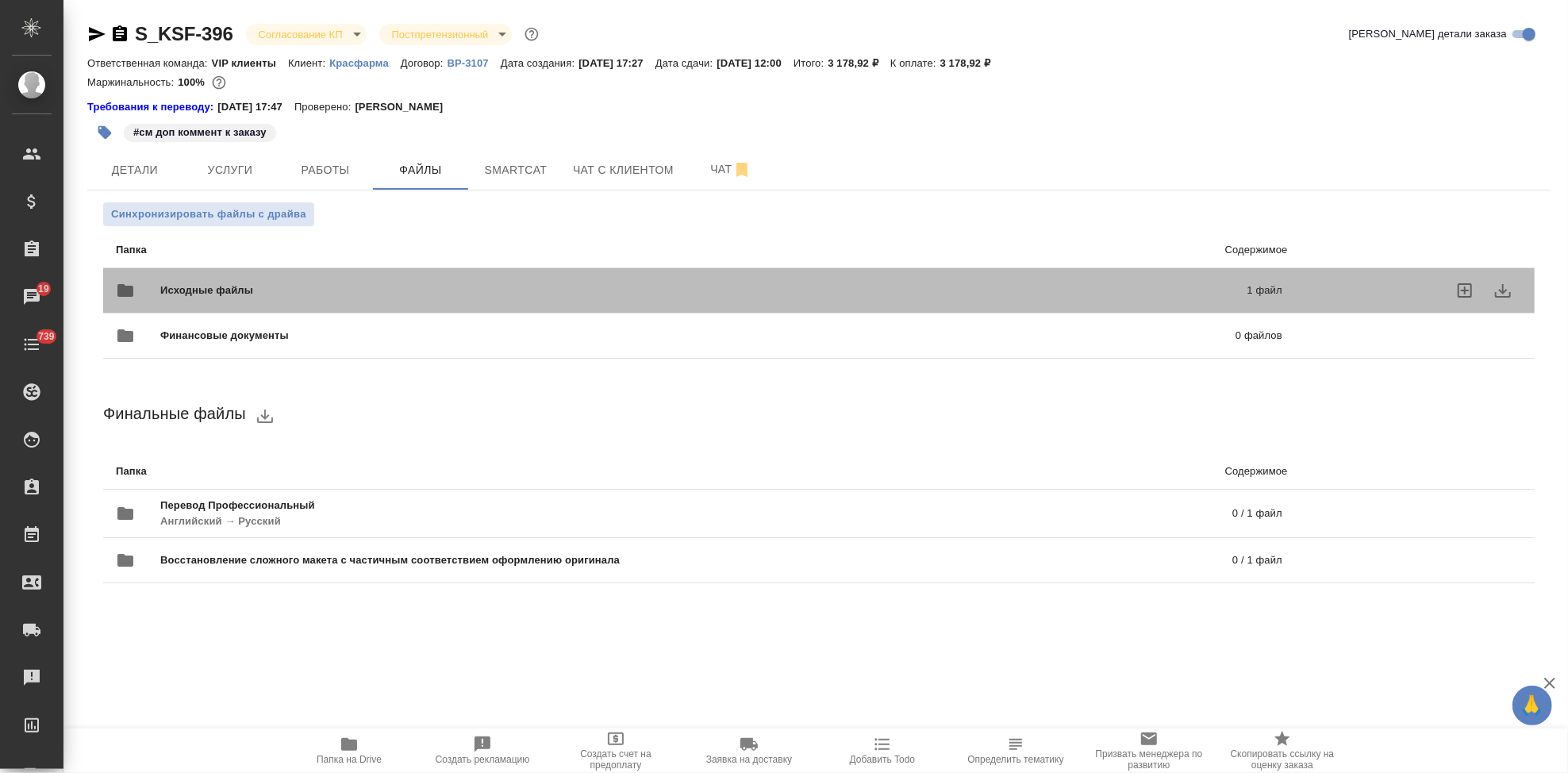
click at [1294, 292] on div "Исходные файлы 1 файл" at bounding box center [699, 291] width 1198 height 70
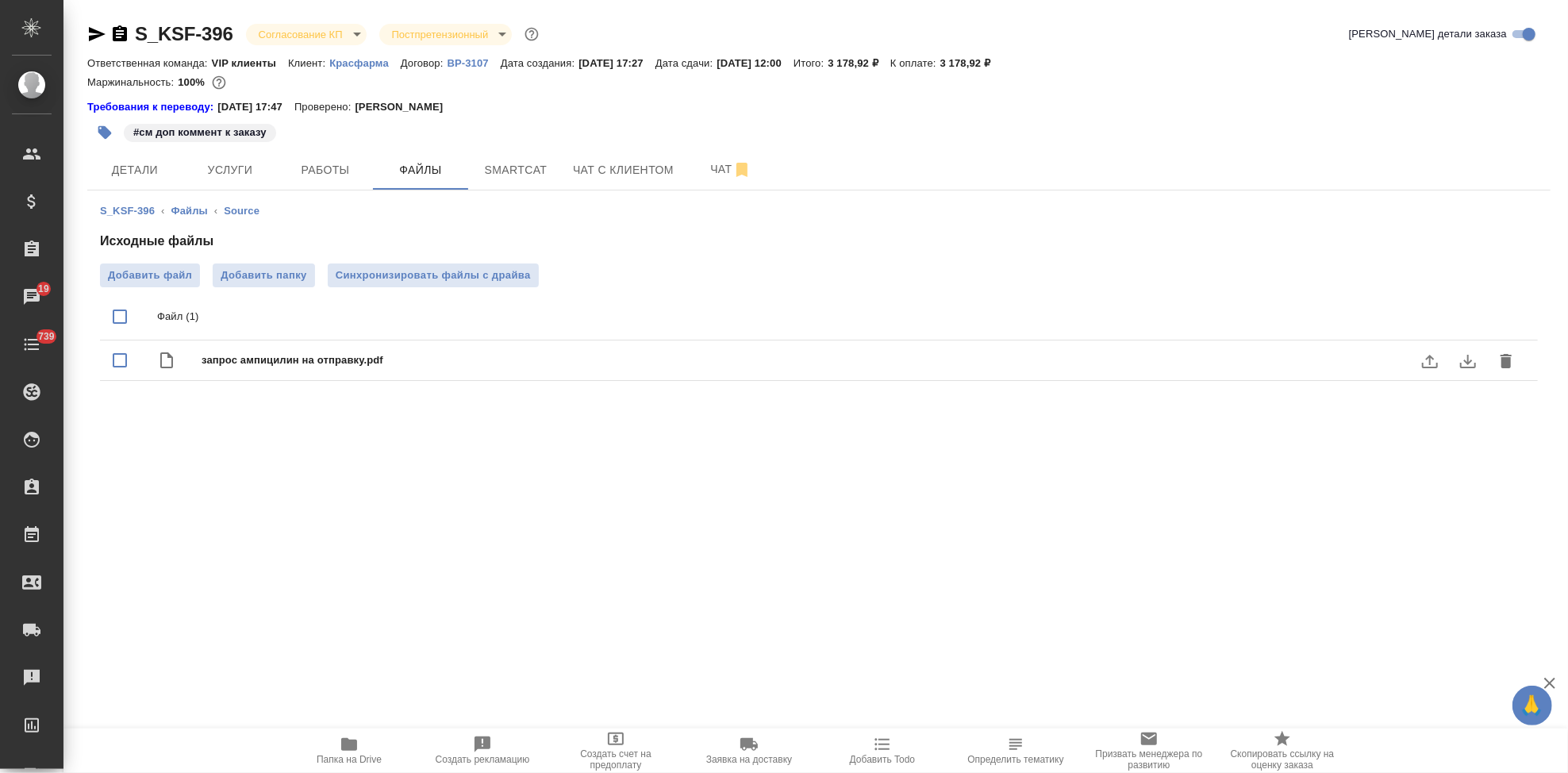
click at [1505, 361] on icon "delete" at bounding box center [1505, 361] width 11 height 14
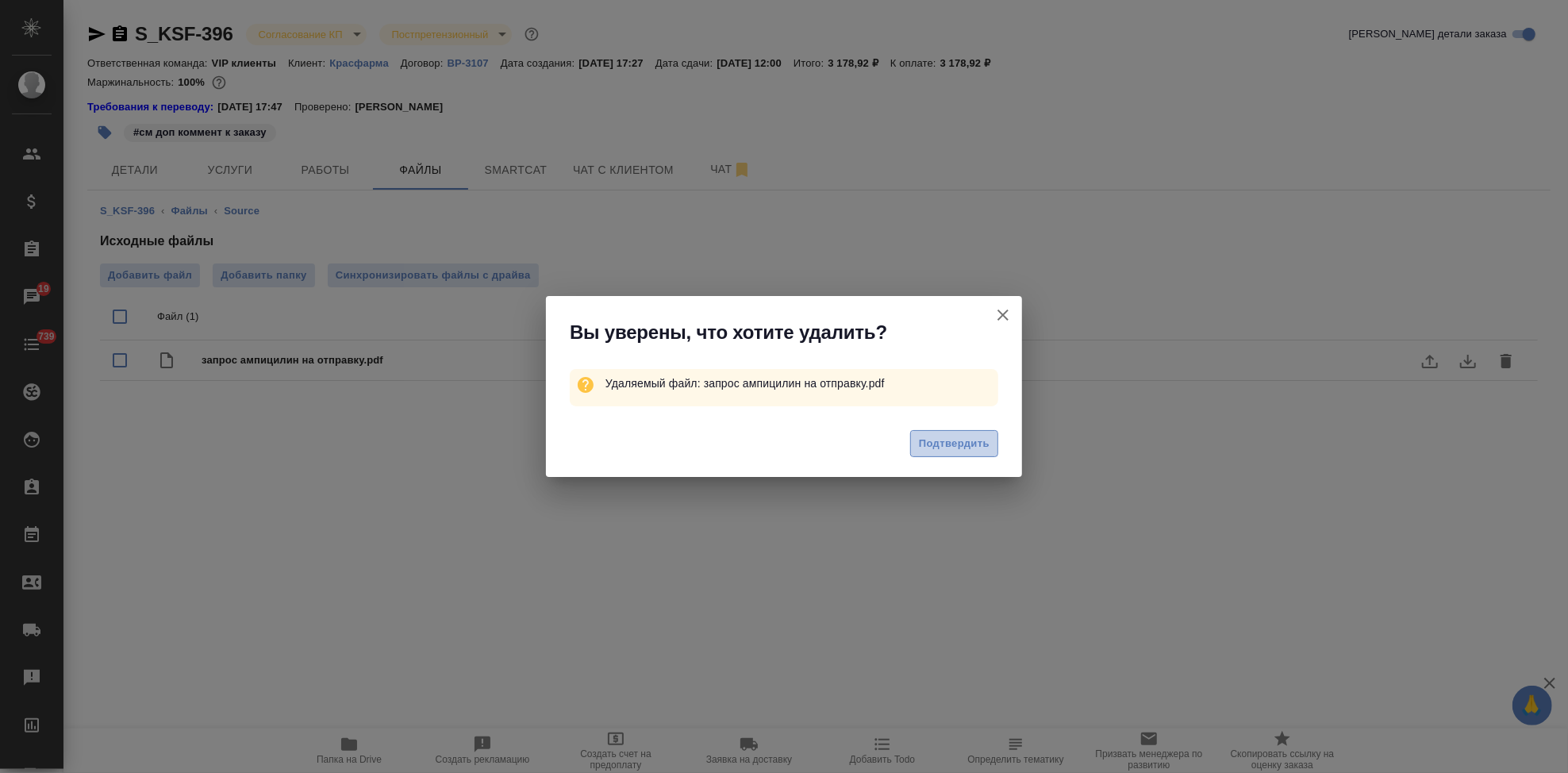
click at [967, 448] on span "Подтвердить" at bounding box center [954, 444] width 71 height 18
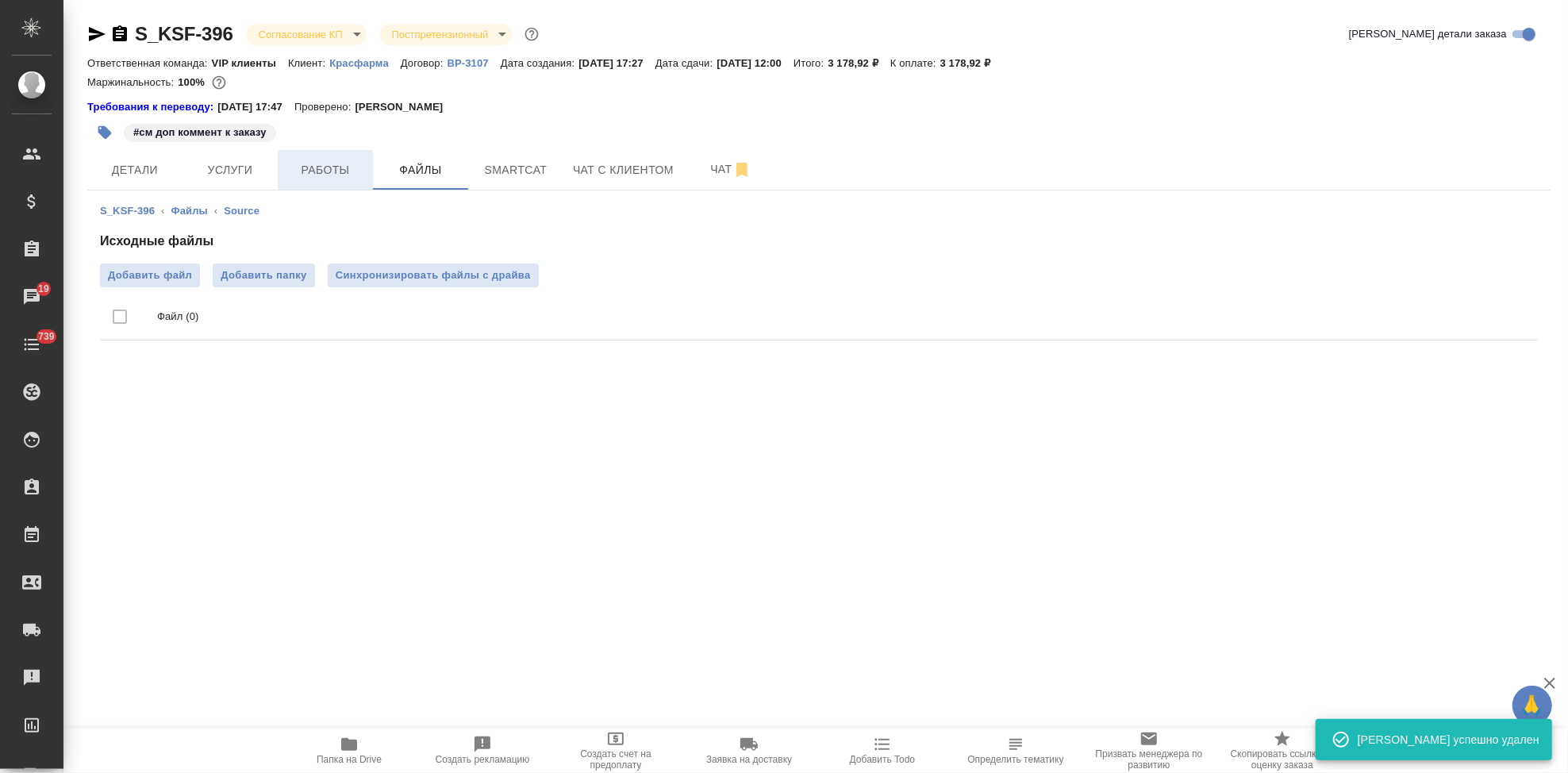
click at [327, 167] on span "Работы" at bounding box center [325, 170] width 76 height 20
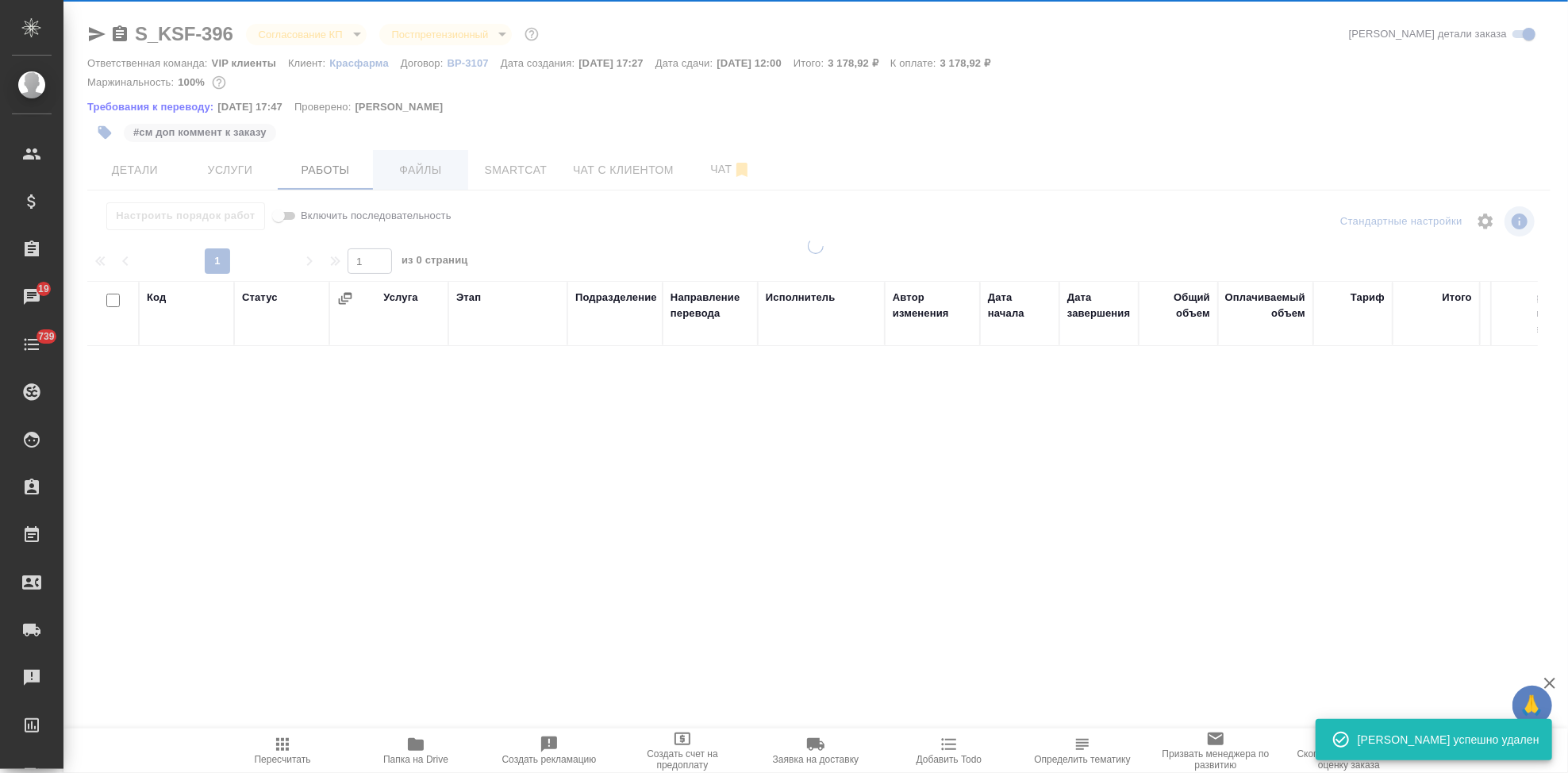
click at [418, 175] on span "Файлы" at bounding box center [420, 170] width 76 height 20
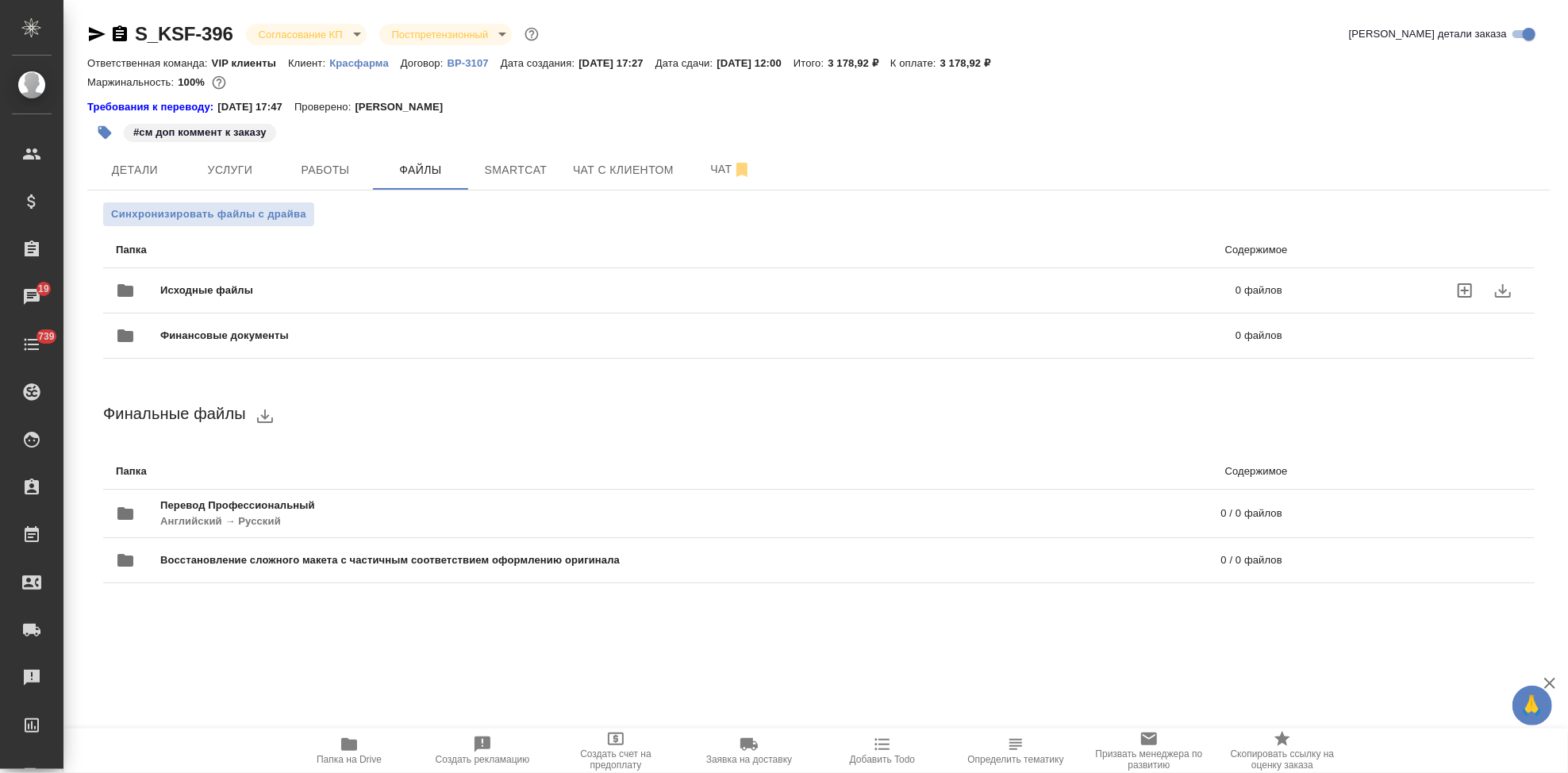
click at [1461, 290] on icon "uploadFiles" at bounding box center [1464, 290] width 19 height 19
click at [0, 0] on input "uploadFiles" at bounding box center [0, 0] width 0 height 0
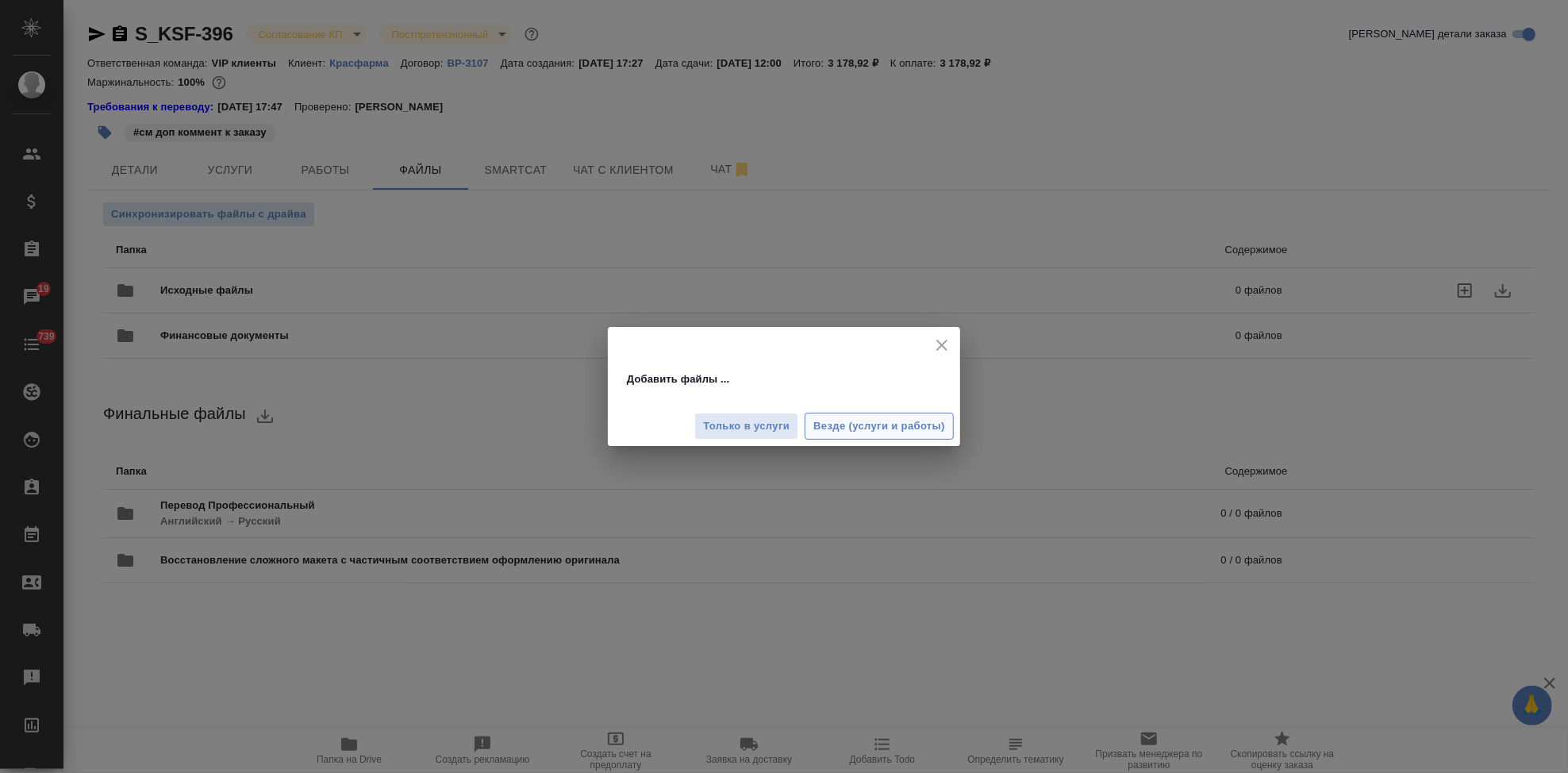
click at [831, 429] on span "Везде (услуги и работы)" at bounding box center [879, 427] width 132 height 18
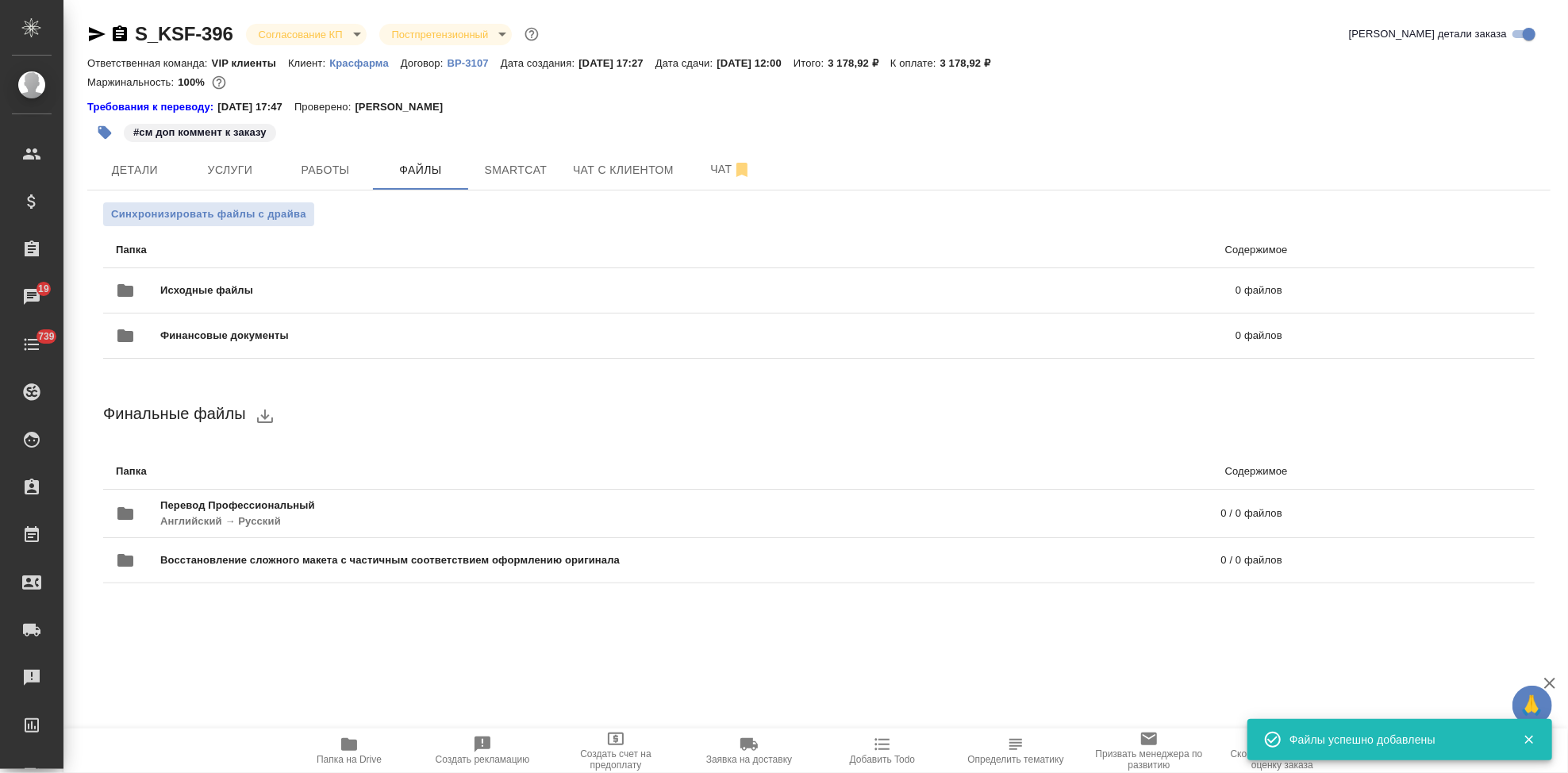
click at [358, 38] on body "🙏 .cls-1 fill:#fff; AWATERA Kabargina [PERSON_NAME] Спецификации Заказы 19 Чаты…" at bounding box center [784, 386] width 1568 height 773
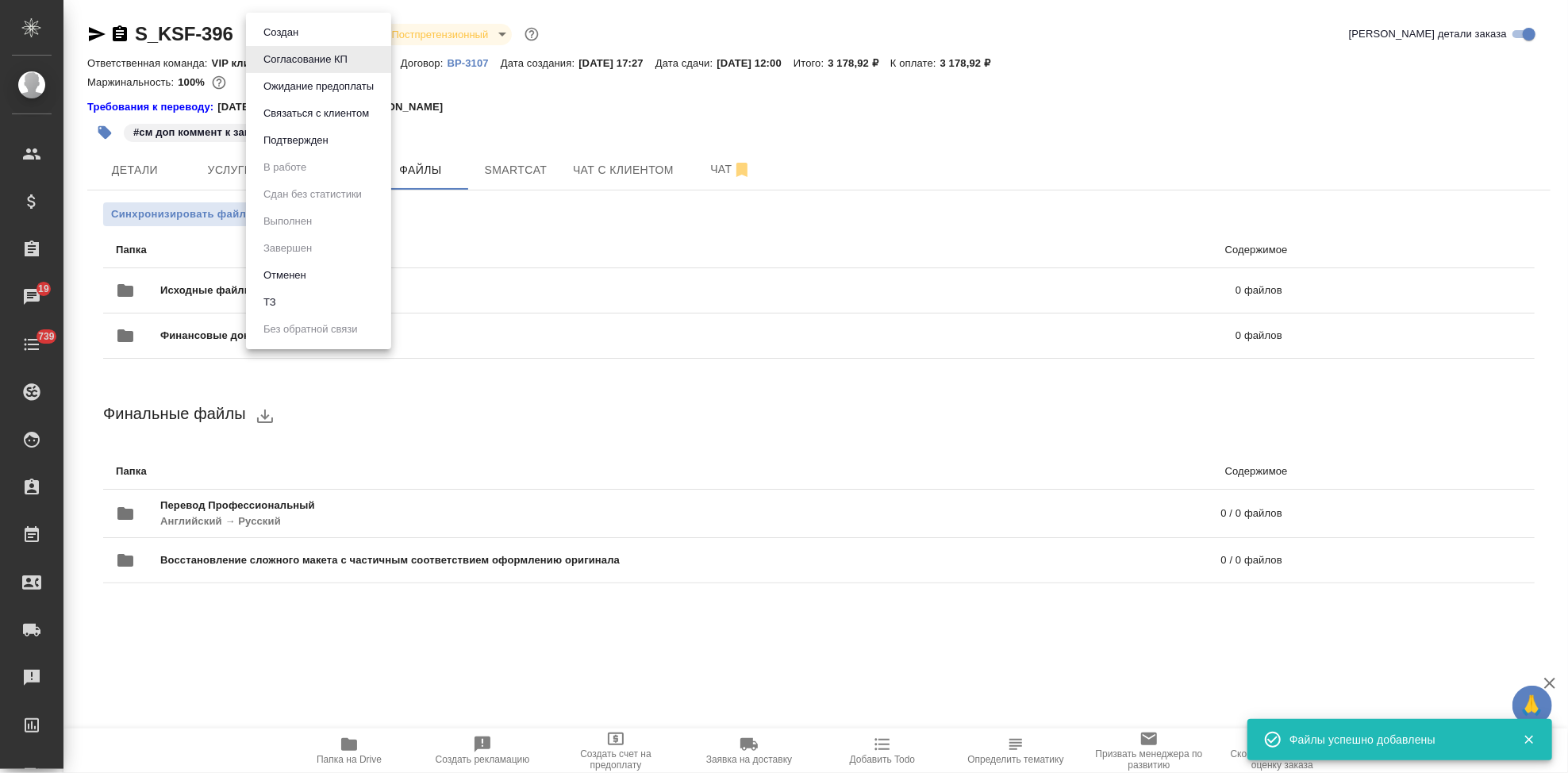
click at [275, 295] on button "ТЗ" at bounding box center [270, 302] width 23 height 18
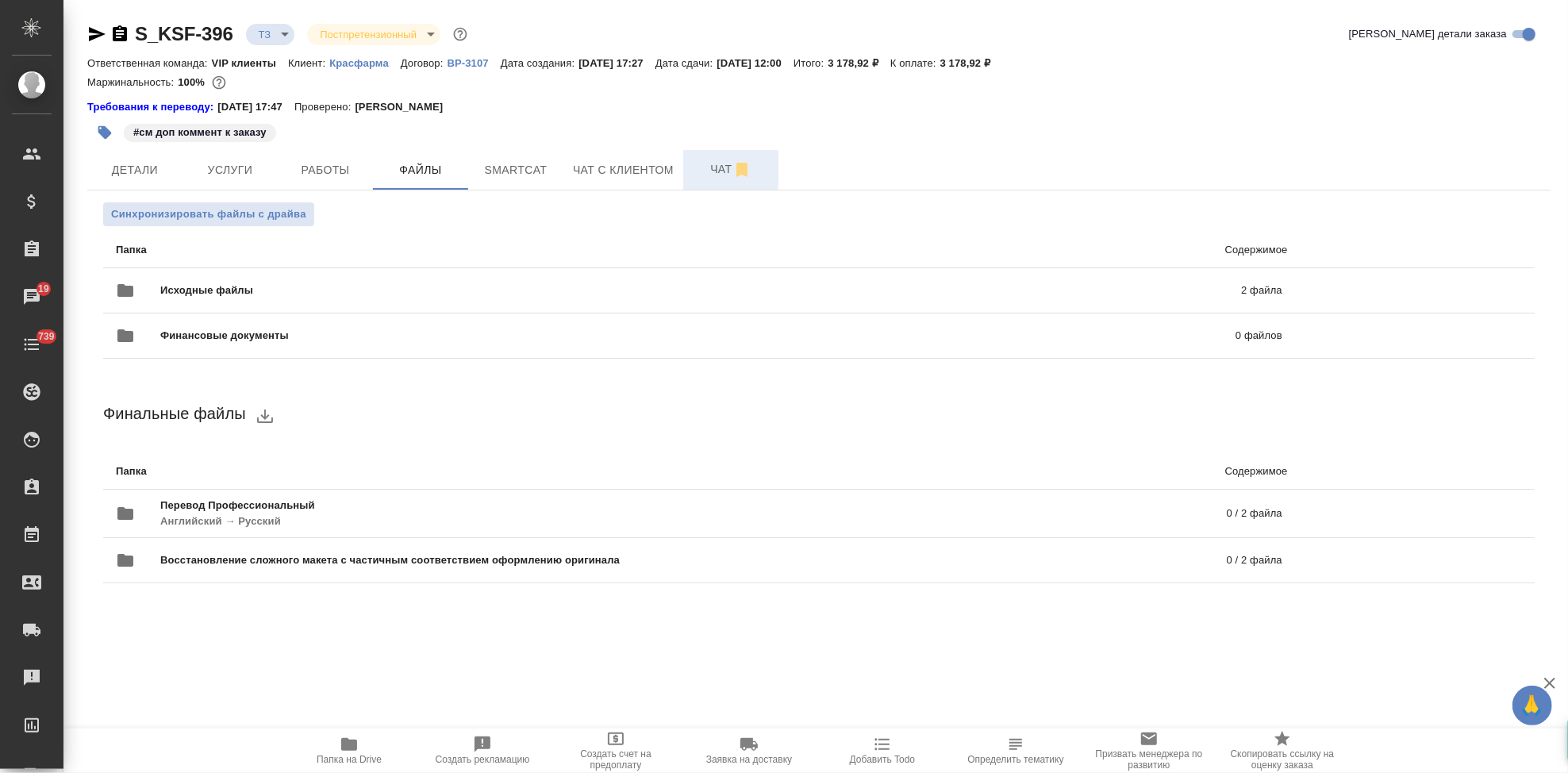
click at [710, 170] on span "Чат" at bounding box center [730, 170] width 76 height 20
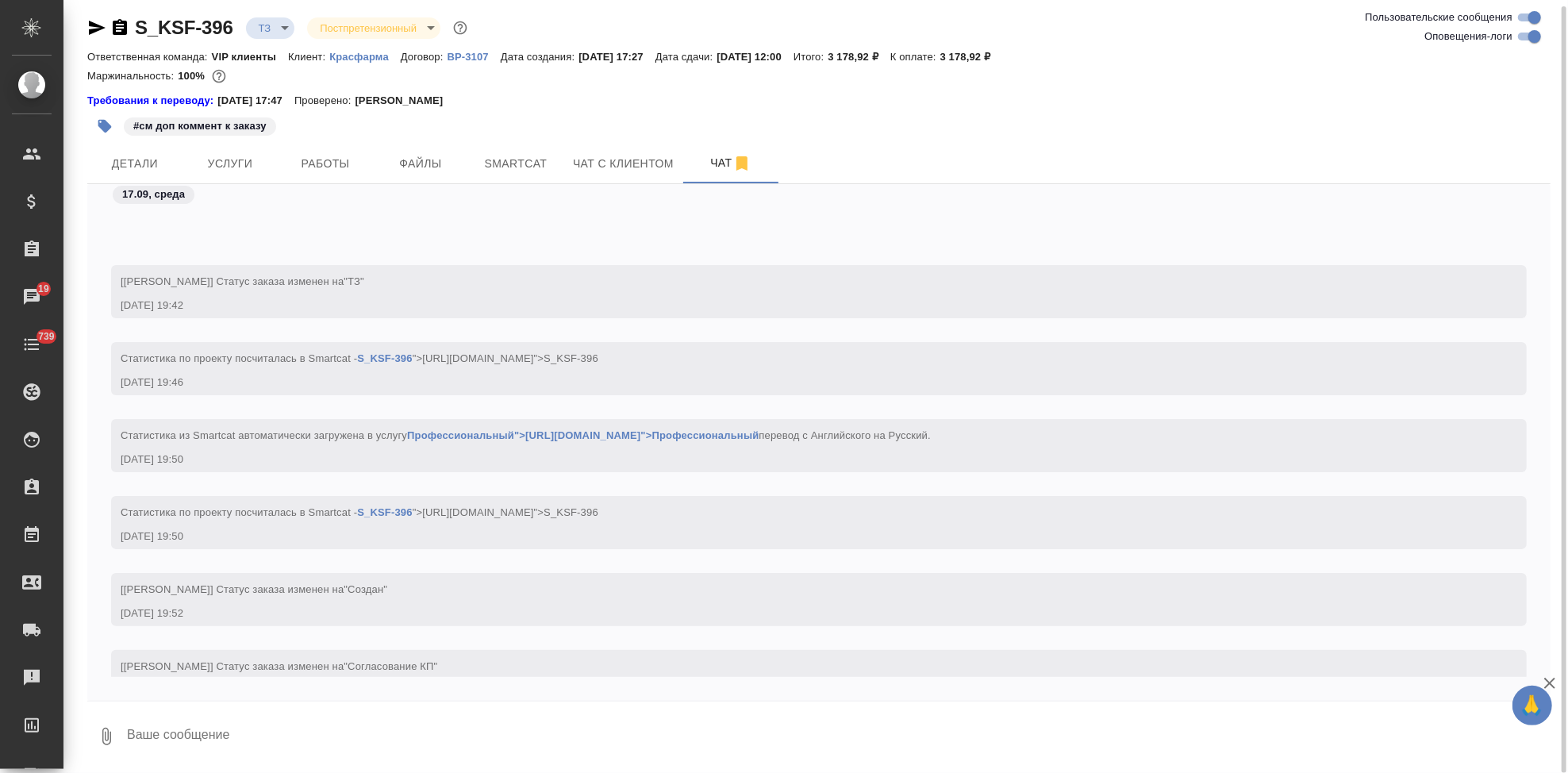
scroll to position [702, 0]
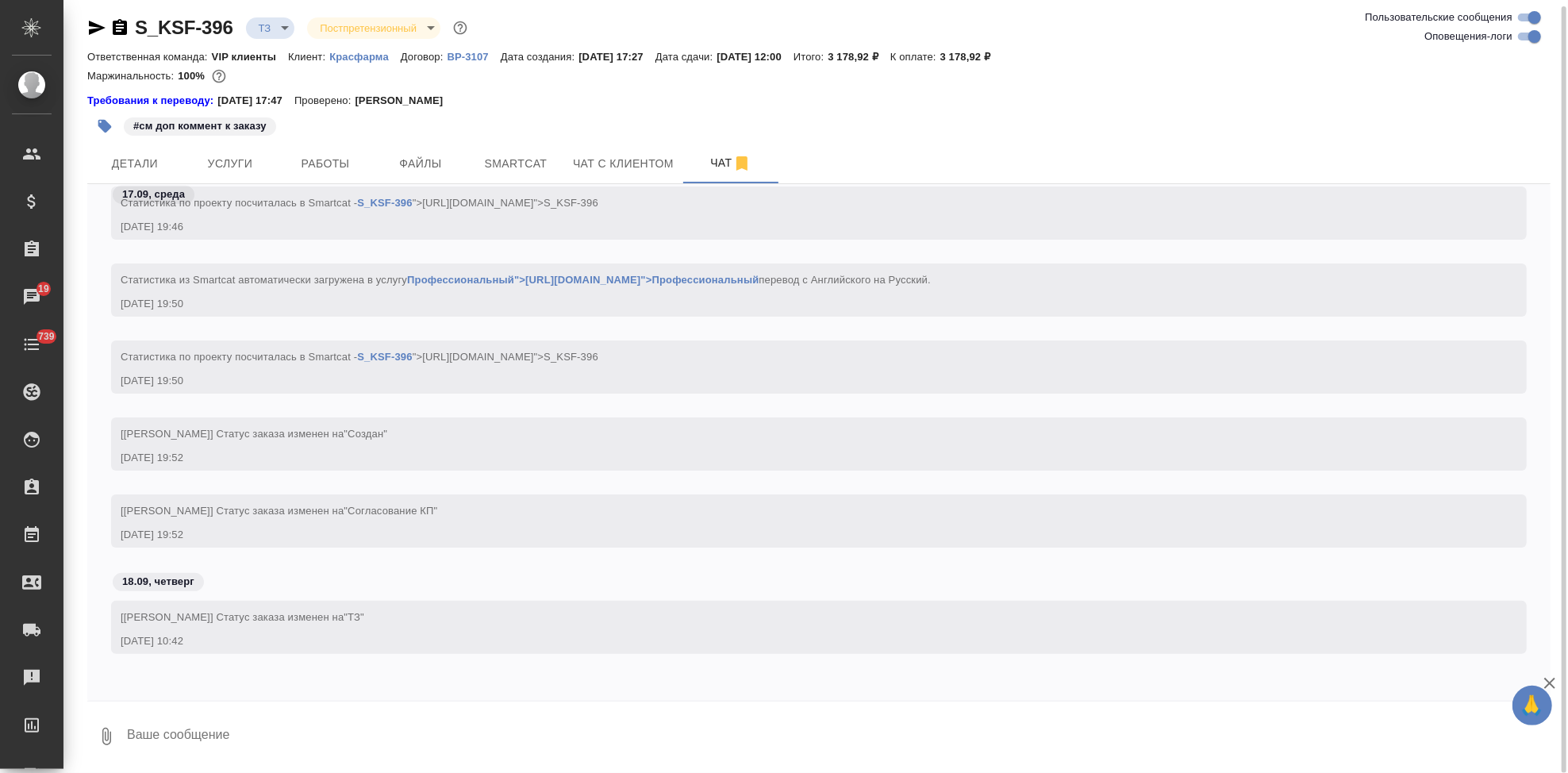
click at [262, 730] on textarea at bounding box center [838, 736] width 1425 height 54
type textarea "n"
paste textarea "прошу прощения, поделала на 2 документы, первый (из 4 стр) надо перевести на ан…"
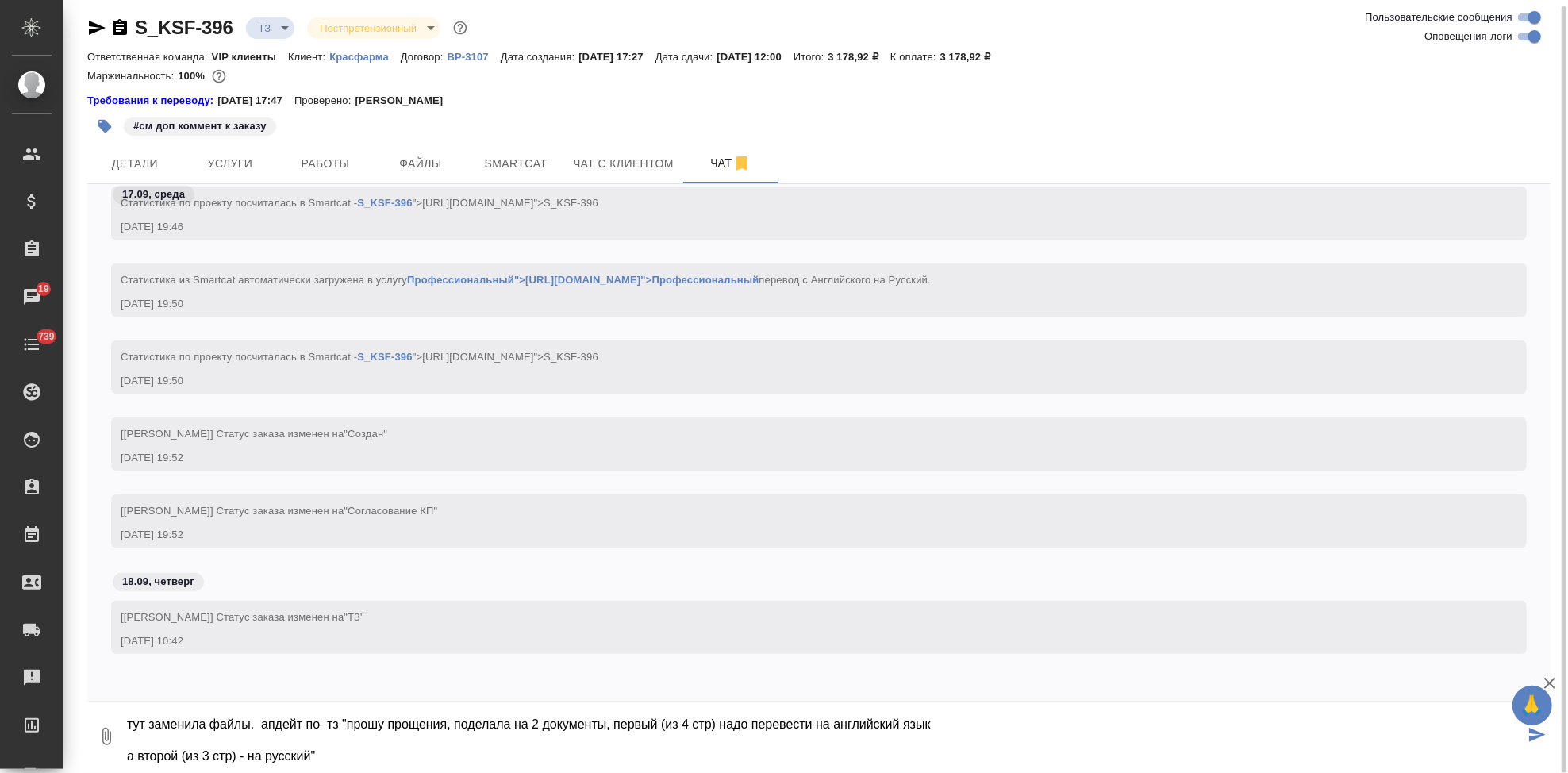
type textarea "тут заменила файлы. апдейт по тз "прошу прощения, поделала на 2 документы, перв…"
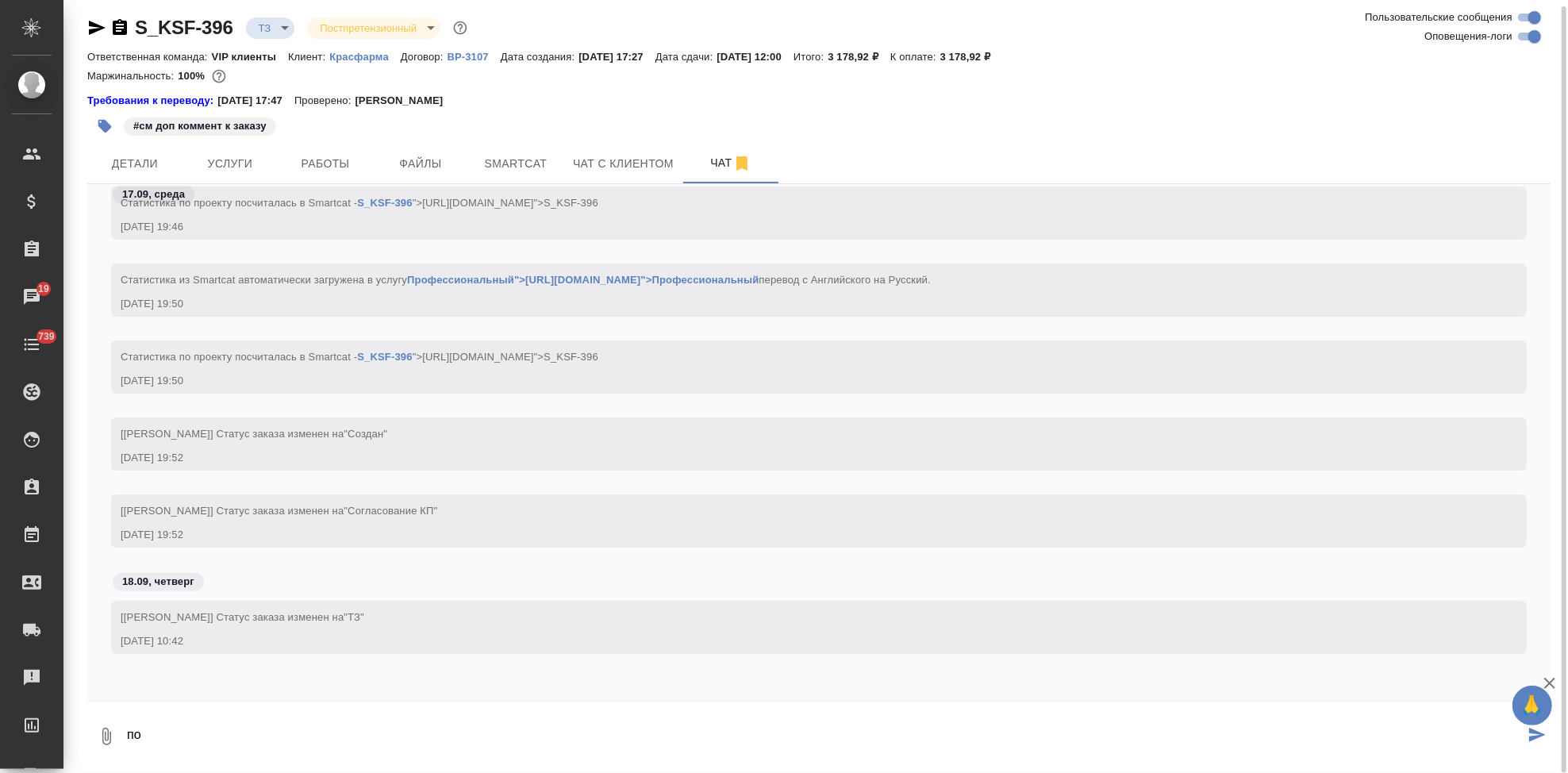
scroll to position [811, 0]
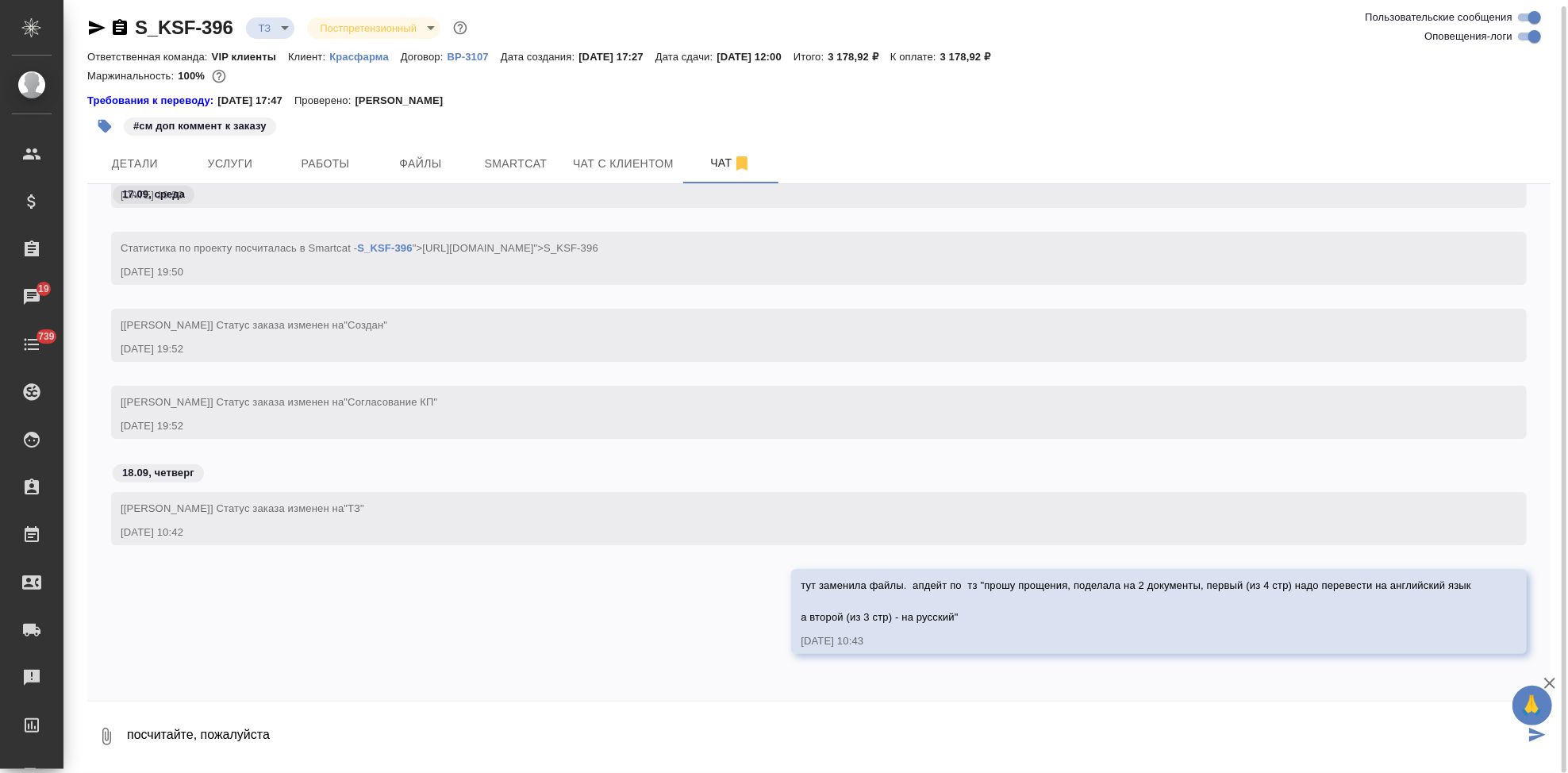
type textarea "посчитайте, пожалуйста"
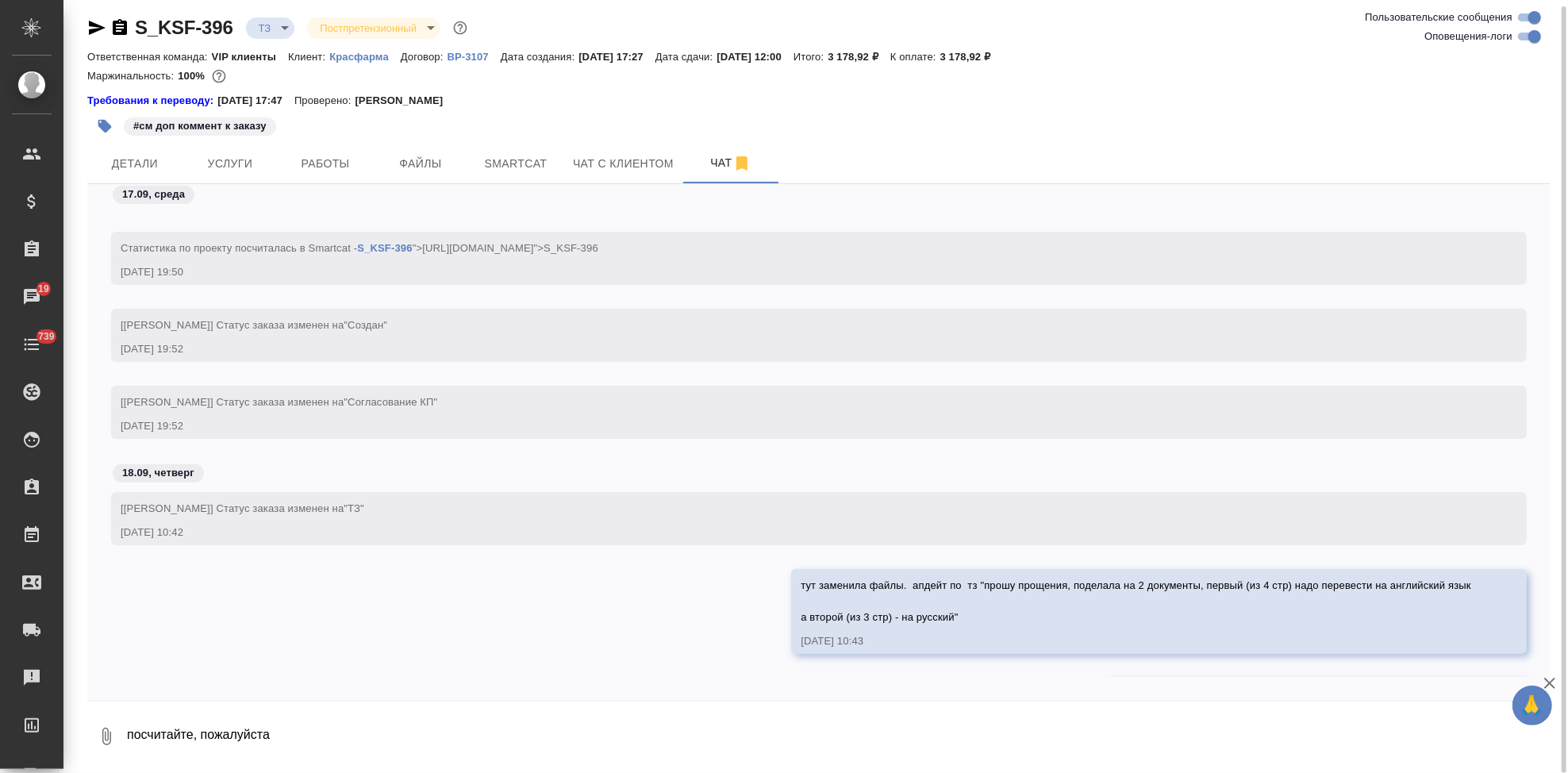
scroll to position [889, 0]
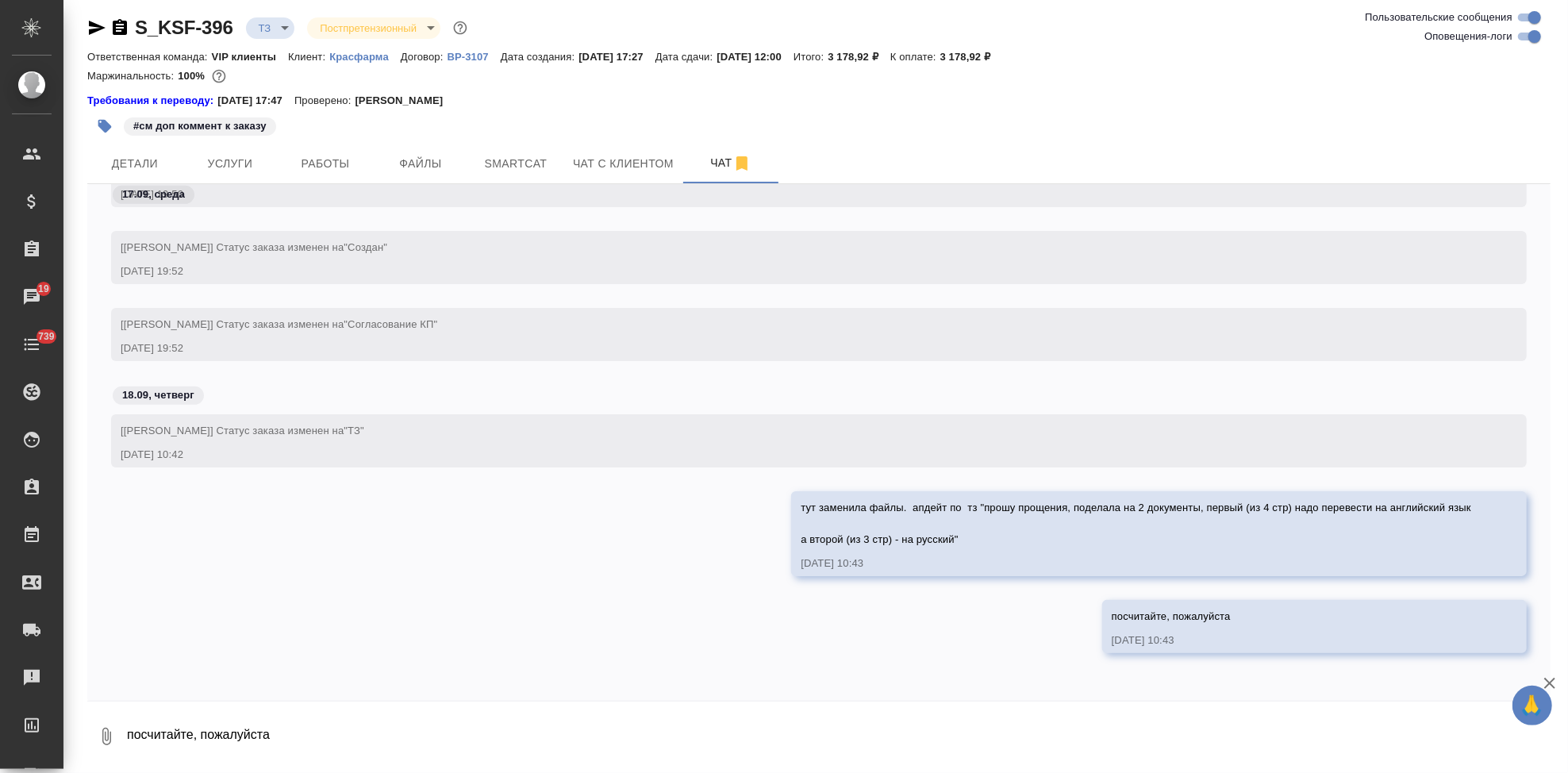
click at [452, 496] on div "тут заменила файлы. апдейт по тз "прошу прощения, поделала на 2 документы, перв…" at bounding box center [818, 546] width 1463 height 109
click at [155, 178] on button "Детали" at bounding box center [134, 163] width 95 height 39
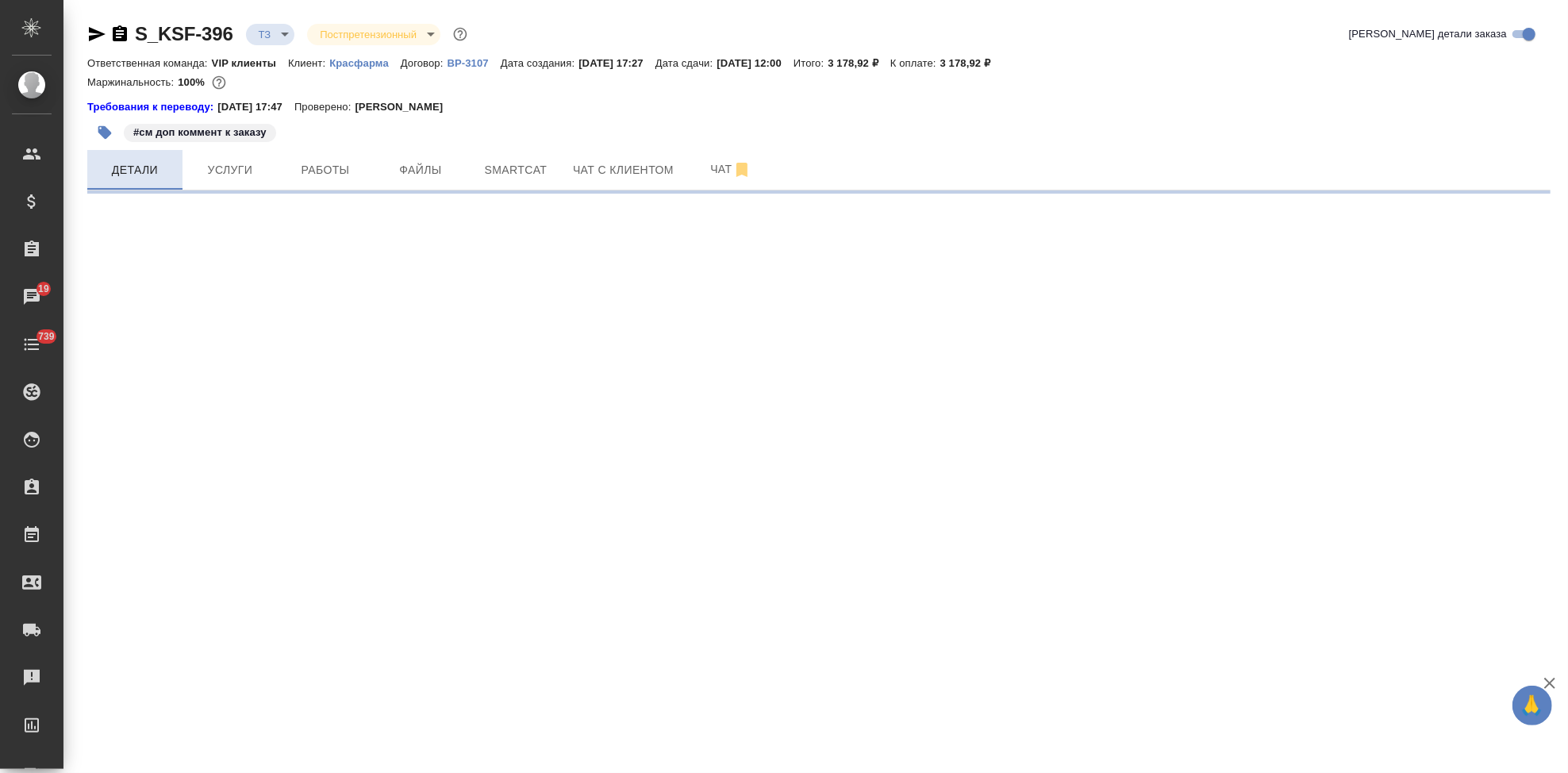
select select "RU"
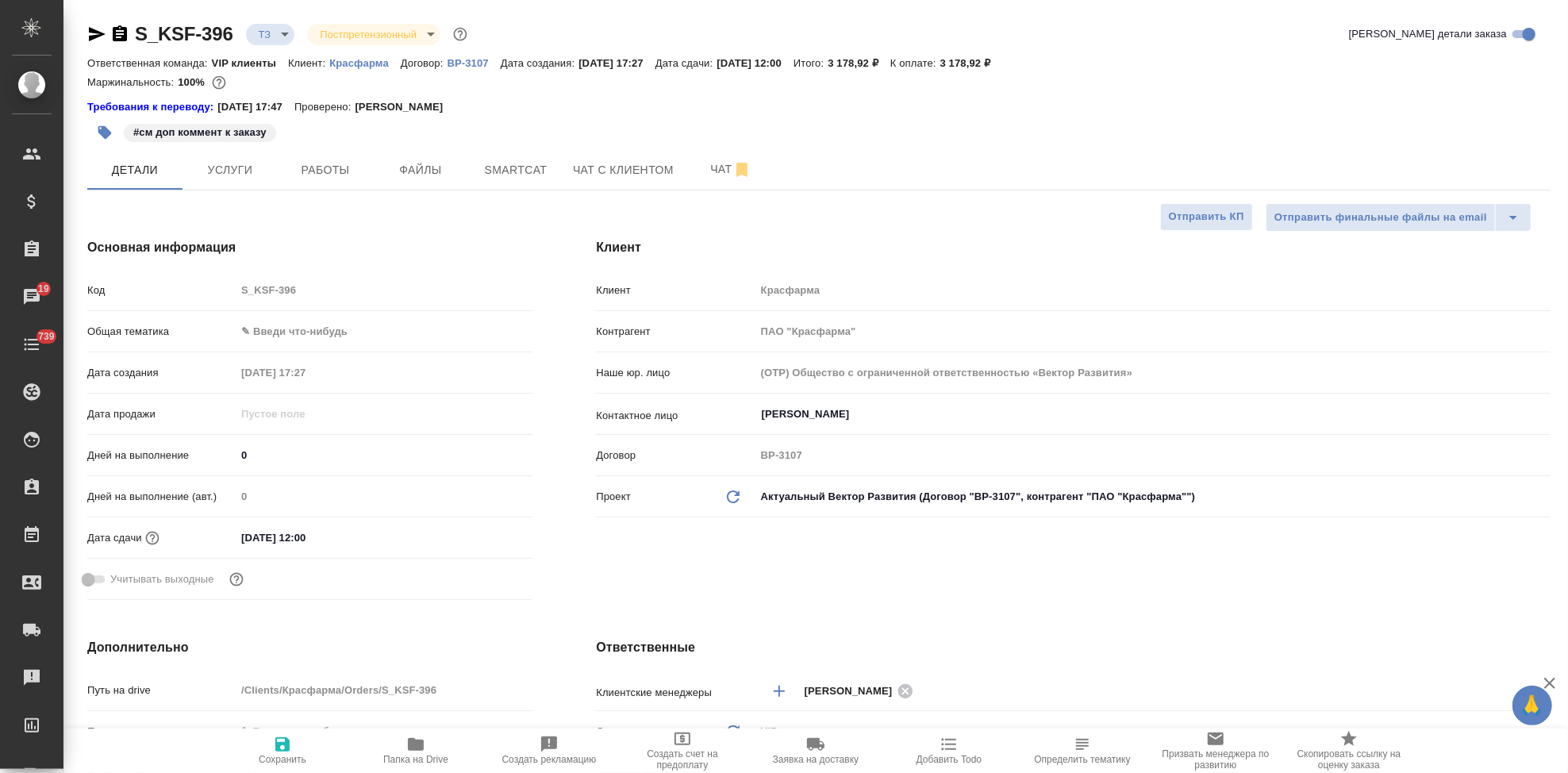
type textarea "x"
click at [414, 755] on span "Папка на Drive" at bounding box center [416, 759] width 65 height 11
type textarea "x"
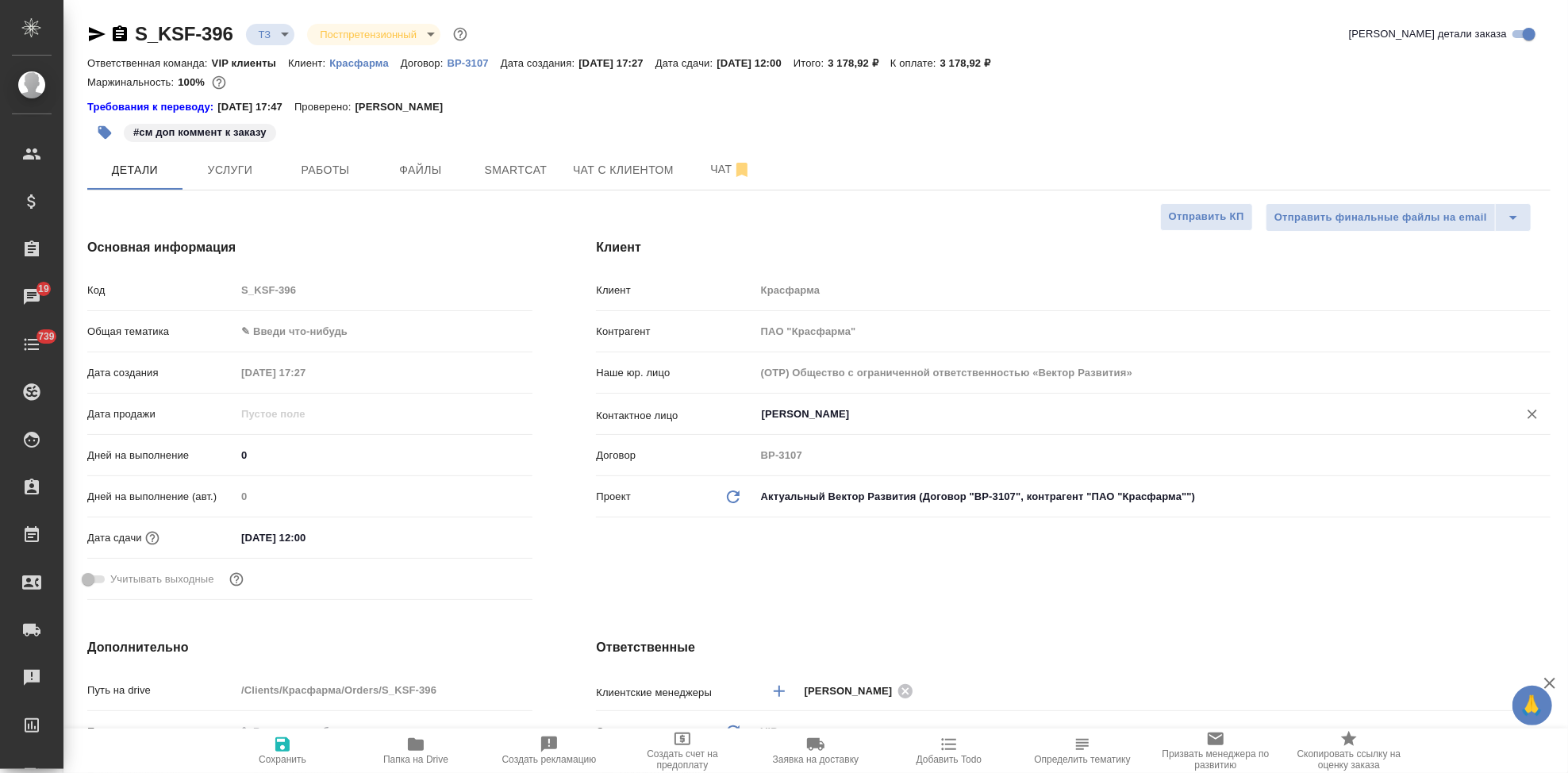
type textarea "x"
